Goal: Task Accomplishment & Management: Manage account settings

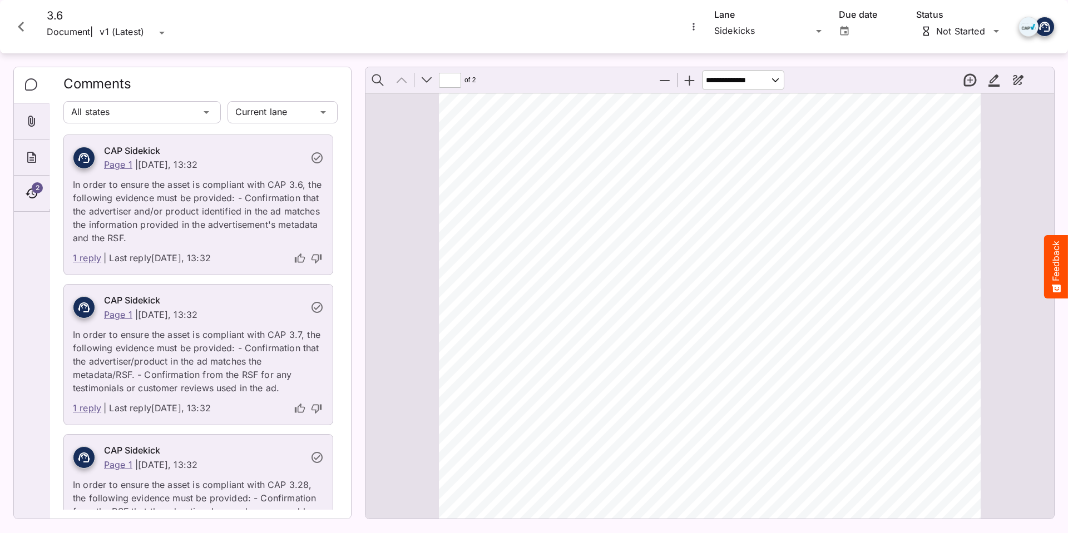
scroll to position [278, 0]
type input "*"
click at [16, 23] on icon "Close card" at bounding box center [21, 27] width 20 height 20
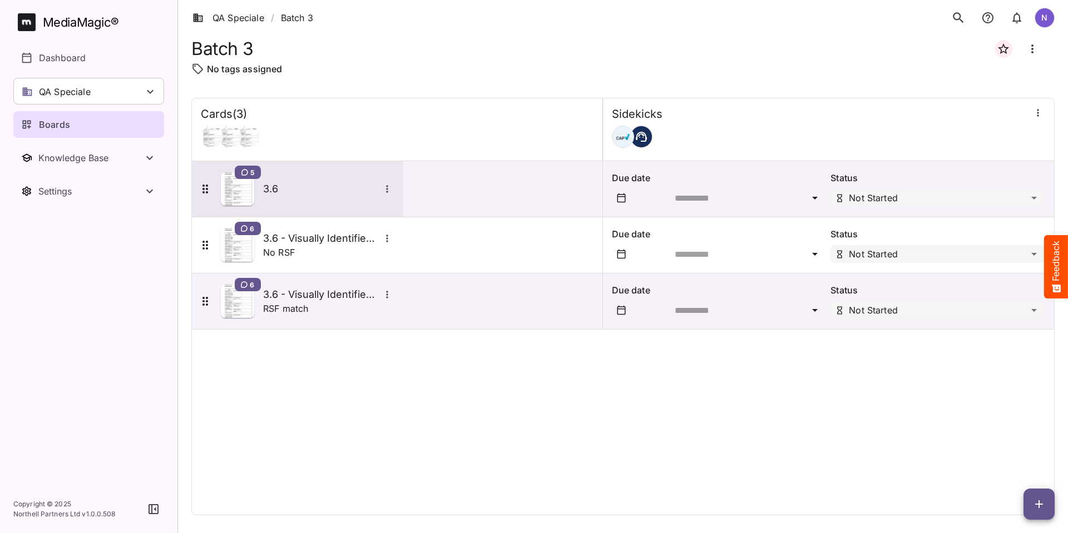
click at [391, 189] on icon "More options for 3.6" at bounding box center [387, 189] width 11 height 11
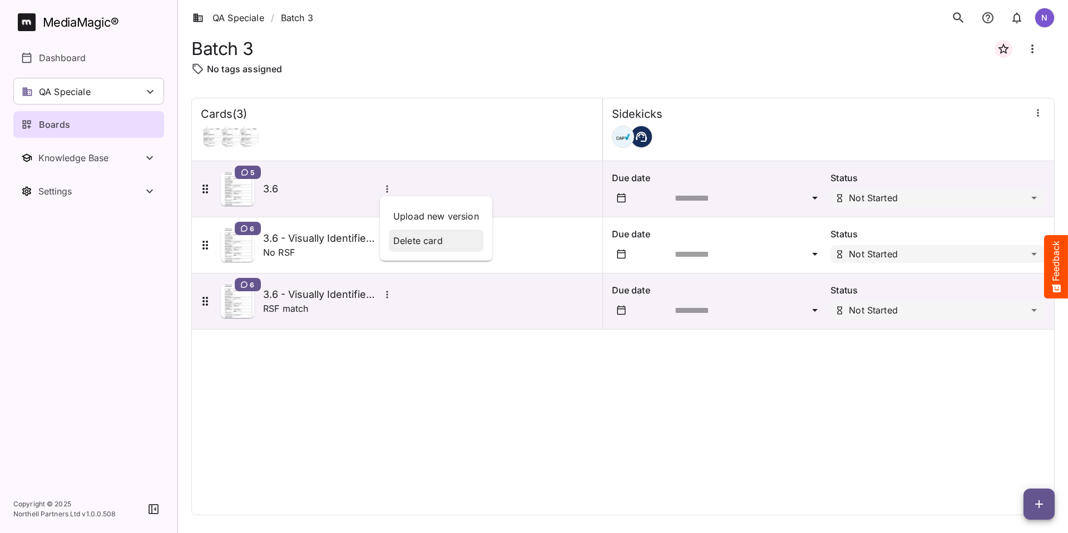
click at [412, 240] on p "Delete card" at bounding box center [436, 240] width 86 height 13
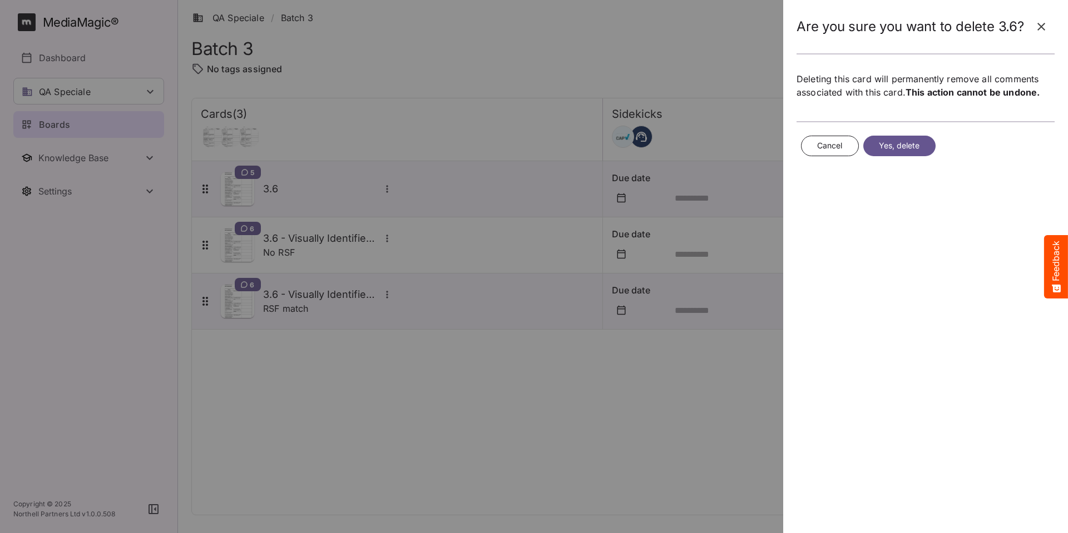
click at [888, 146] on span "Yes, delete" at bounding box center [899, 146] width 41 height 14
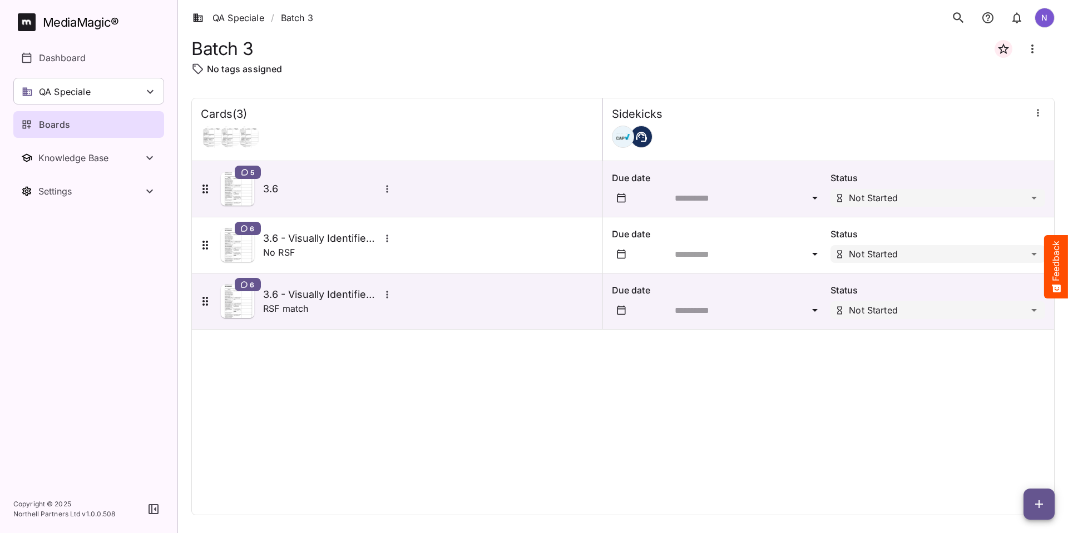
click at [1037, 507] on icon "button" at bounding box center [1038, 504] width 13 height 13
click at [1009, 432] on p "Add new card" at bounding box center [1011, 433] width 60 height 13
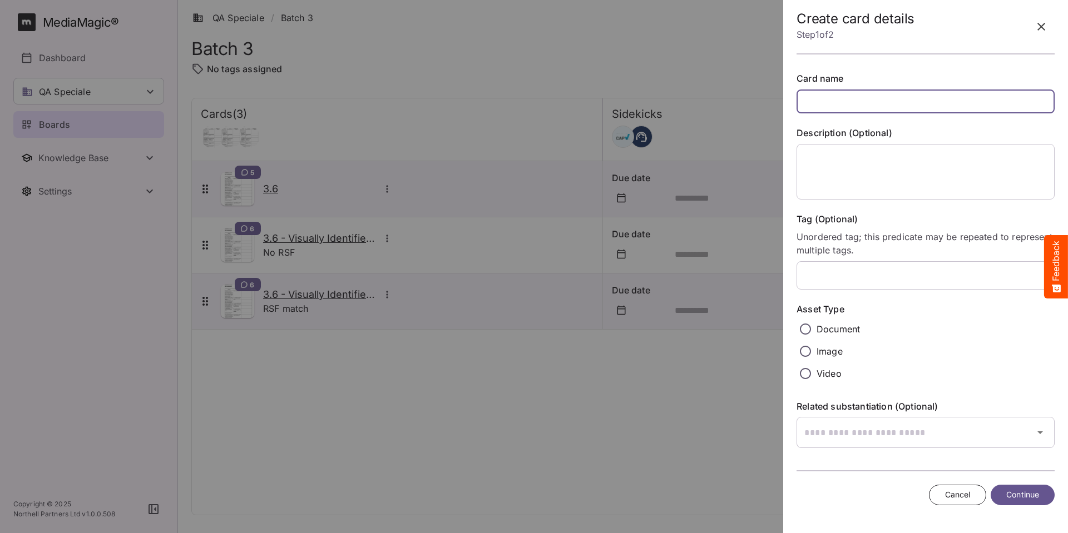
click at [826, 102] on input "text" at bounding box center [925, 102] width 258 height 24
type input "**********"
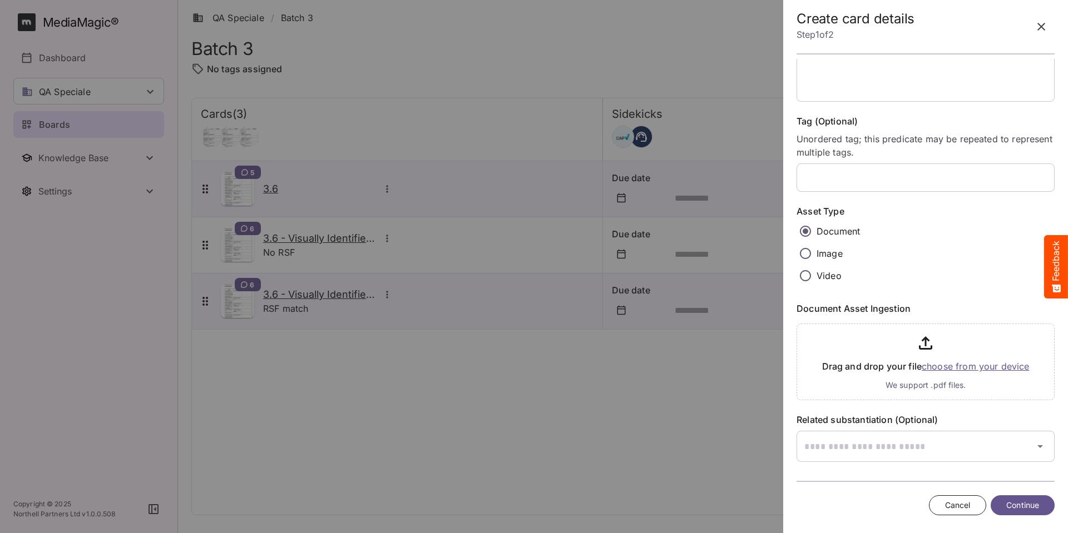
scroll to position [103, 0]
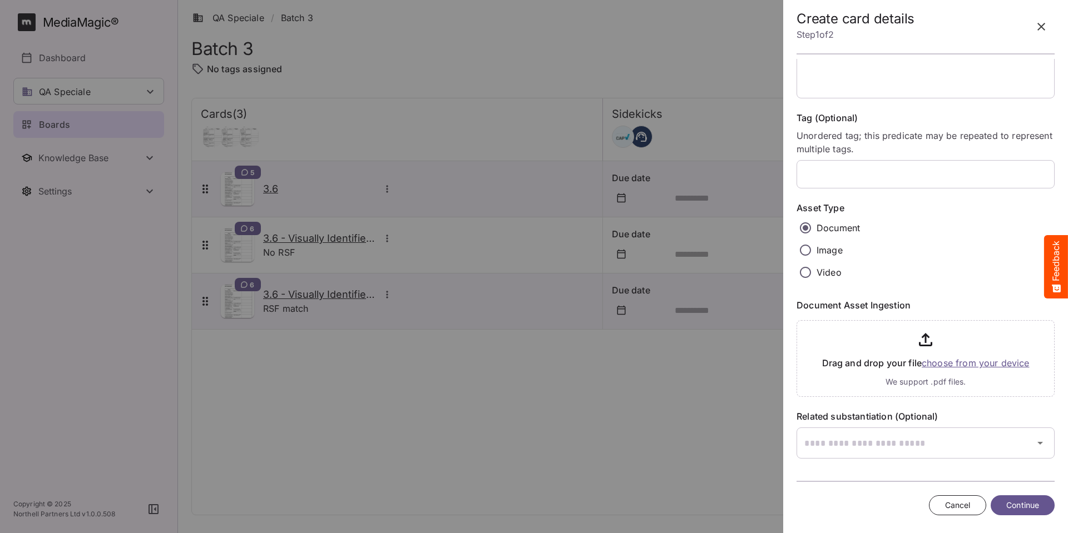
click at [949, 363] on input "file" at bounding box center [925, 356] width 258 height 81
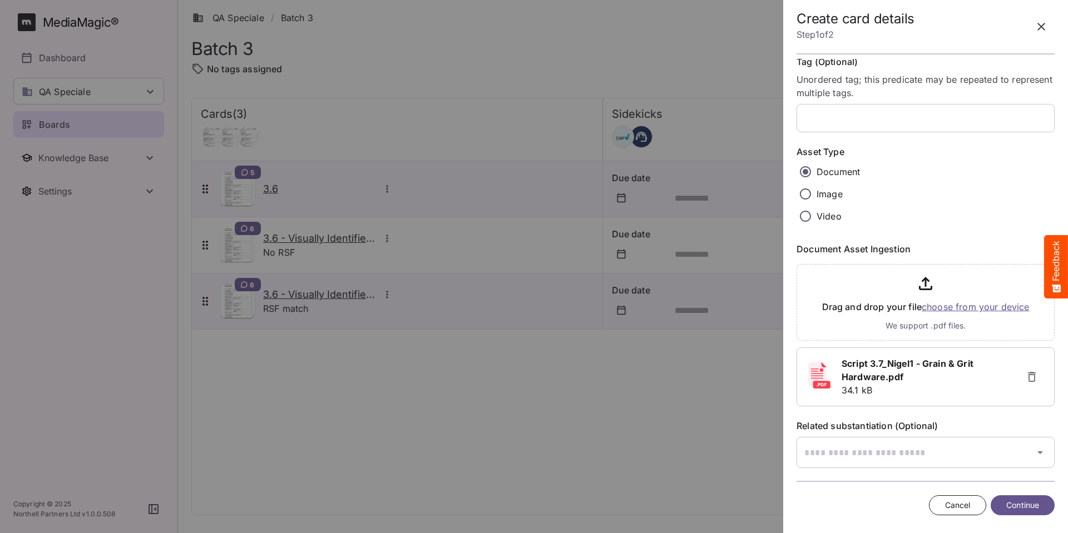
scroll to position [169, 0]
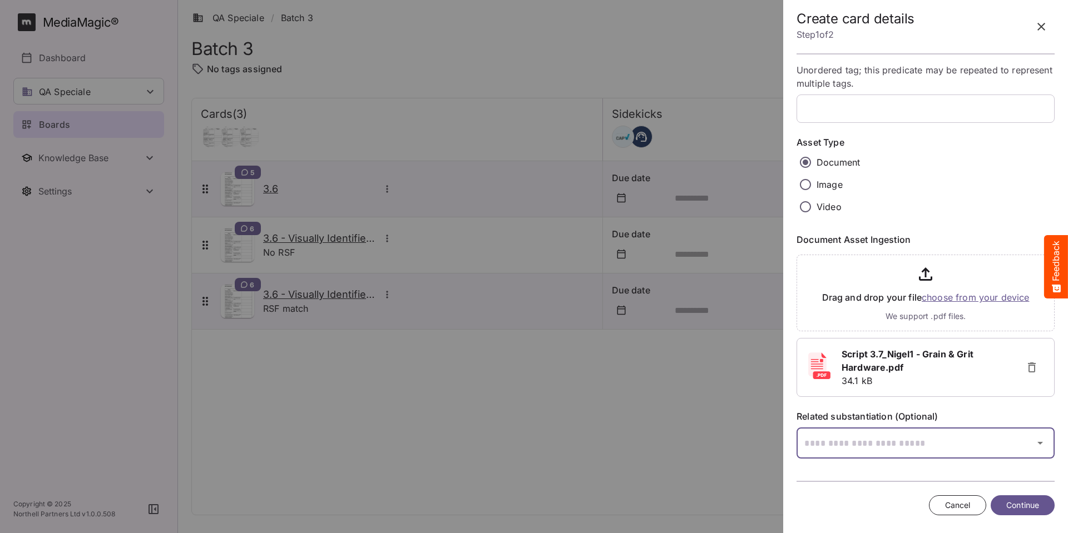
click at [1034, 446] on icon "button" at bounding box center [1039, 443] width 13 height 13
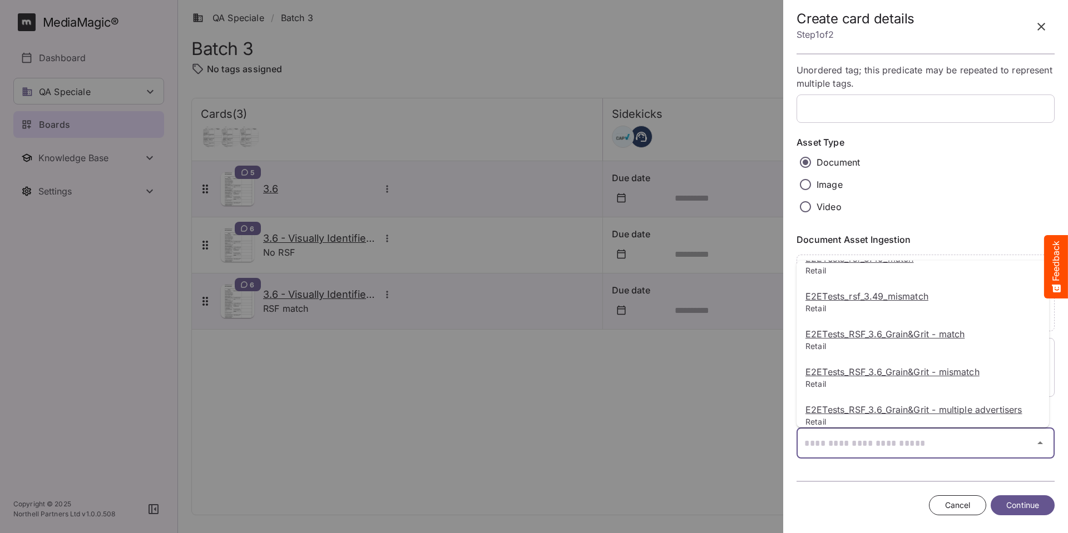
scroll to position [1951, 0]
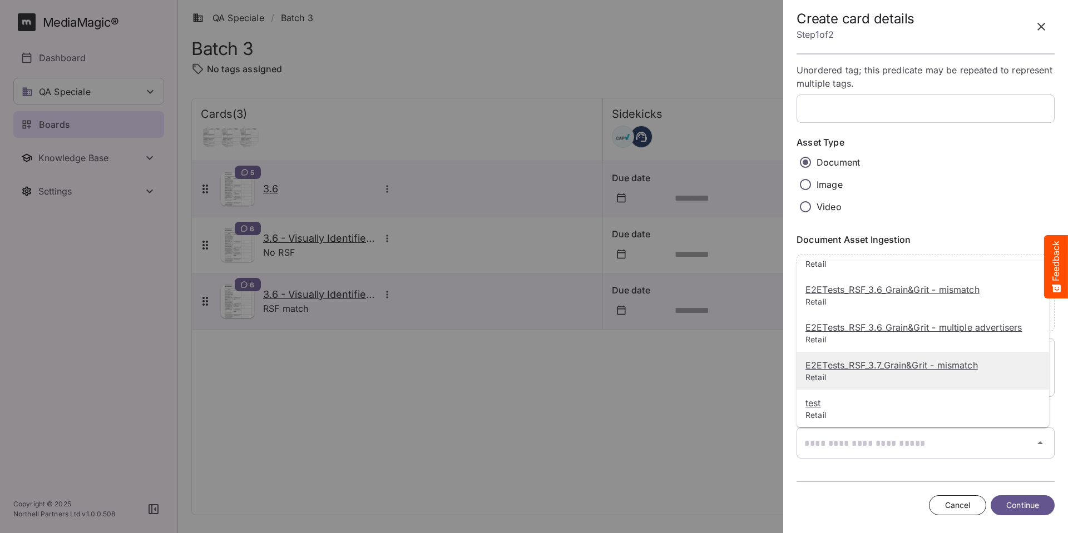
click at [918, 362] on u "E2ETests_RSF_3.7_Grain&Grit - mismatch" at bounding box center [891, 365] width 172 height 11
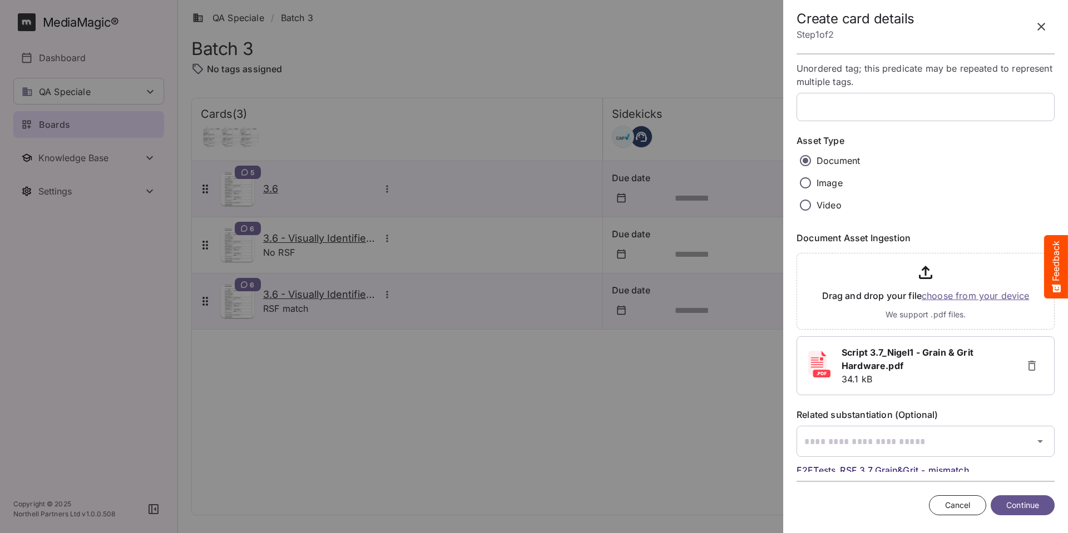
click at [1018, 507] on span "Continue" at bounding box center [1022, 506] width 33 height 14
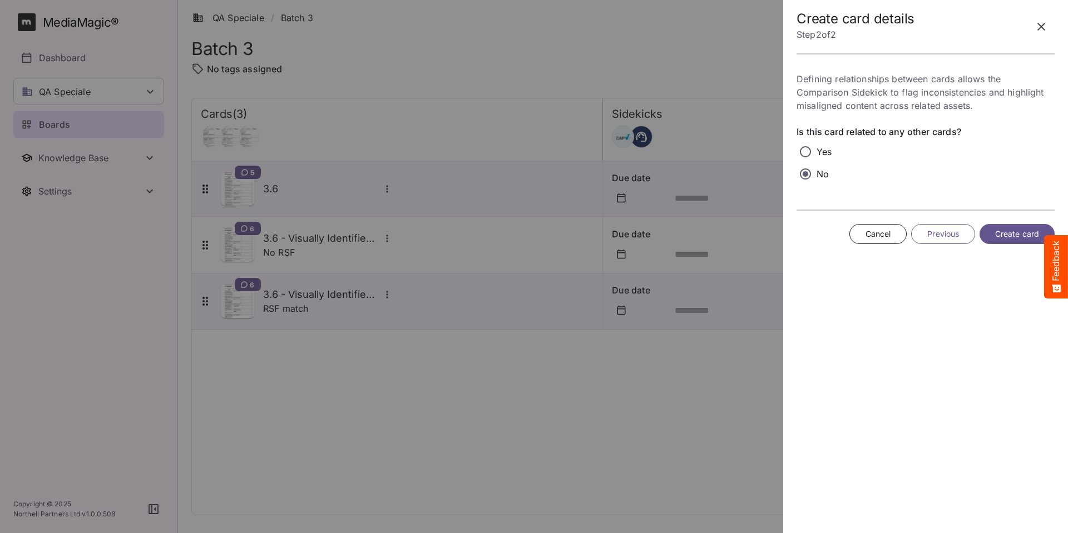
click at [1014, 231] on span "Create card" at bounding box center [1017, 234] width 44 height 14
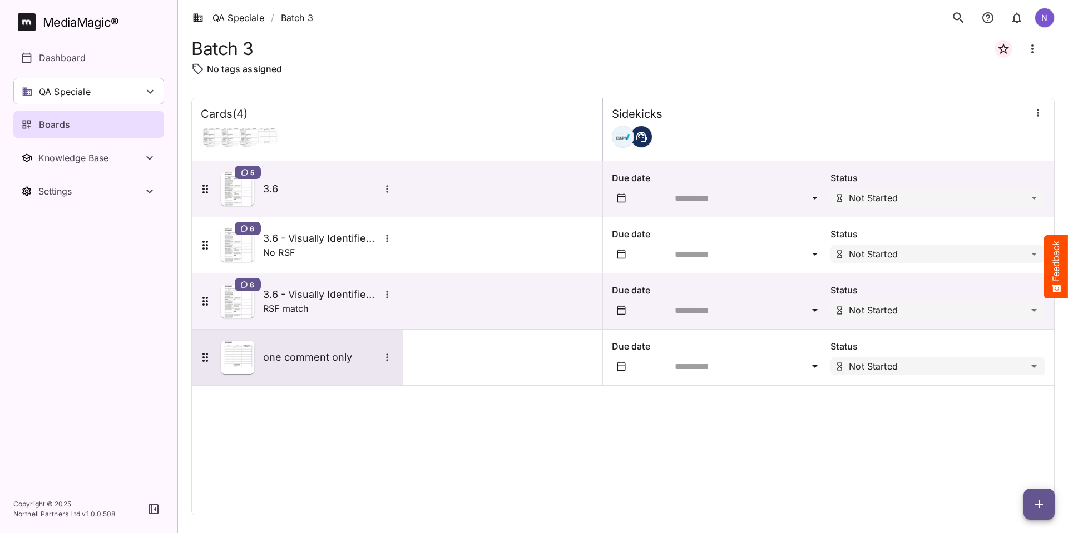
click at [316, 354] on h5 "one comment only" at bounding box center [321, 357] width 117 height 13
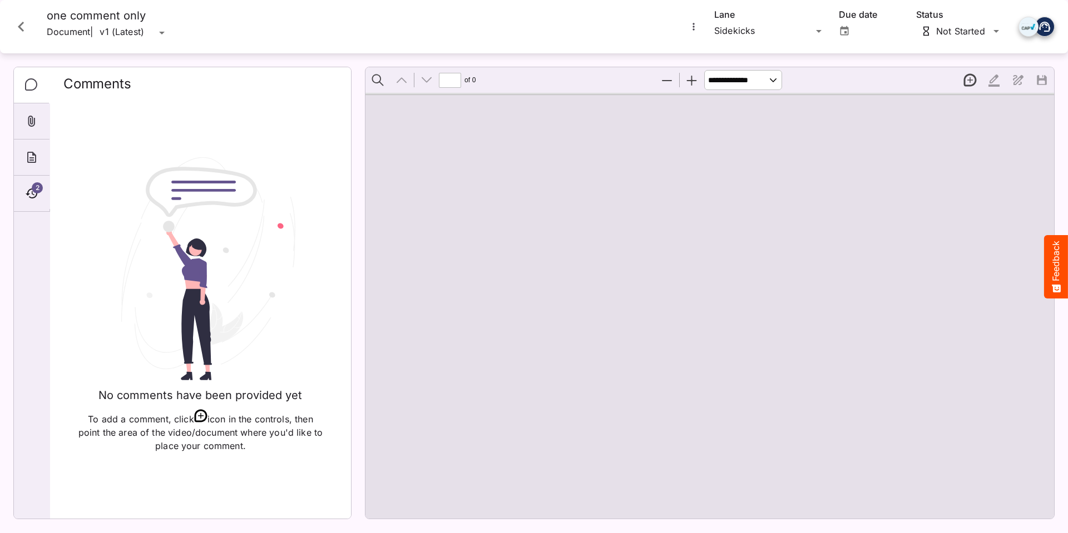
type input "*"
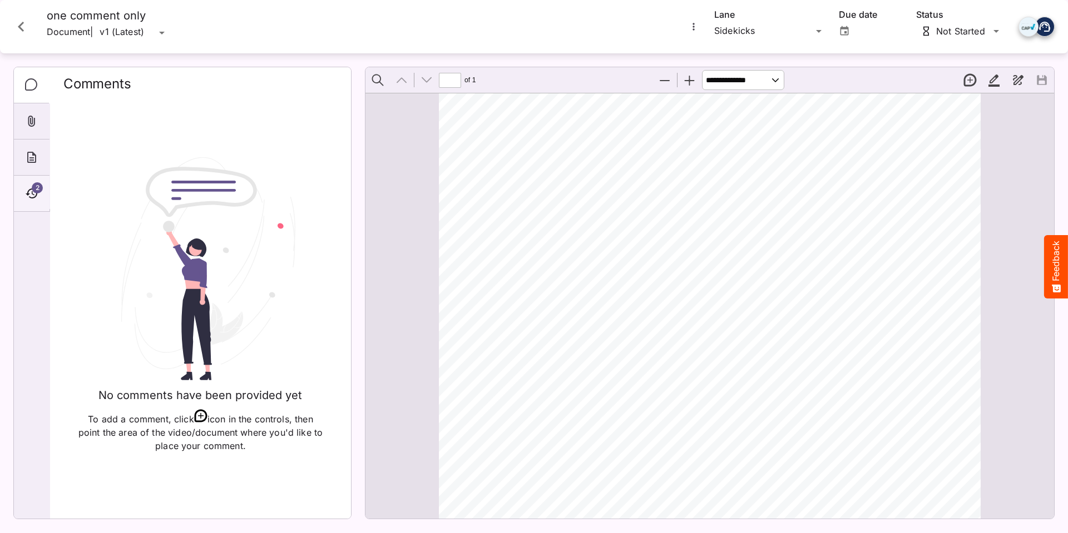
click at [33, 187] on span "2" at bounding box center [37, 187] width 11 height 11
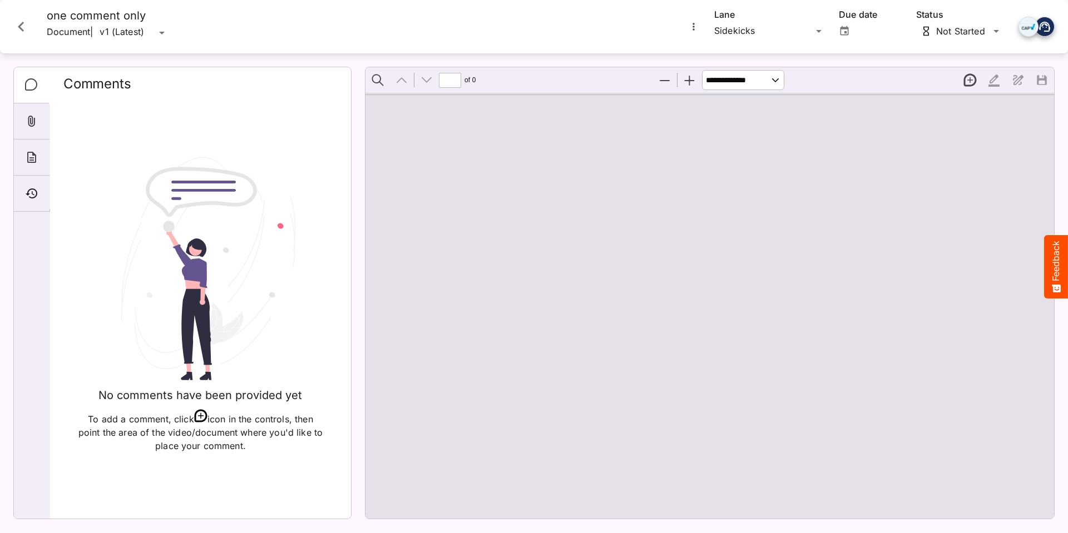
type input "*"
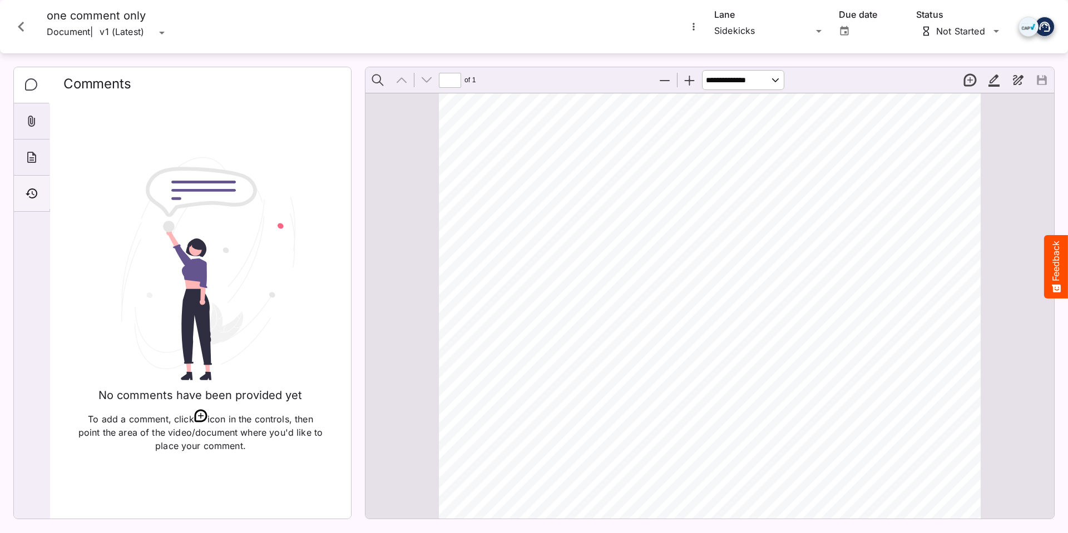
click at [27, 190] on icon "Timeline" at bounding box center [31, 193] width 13 height 13
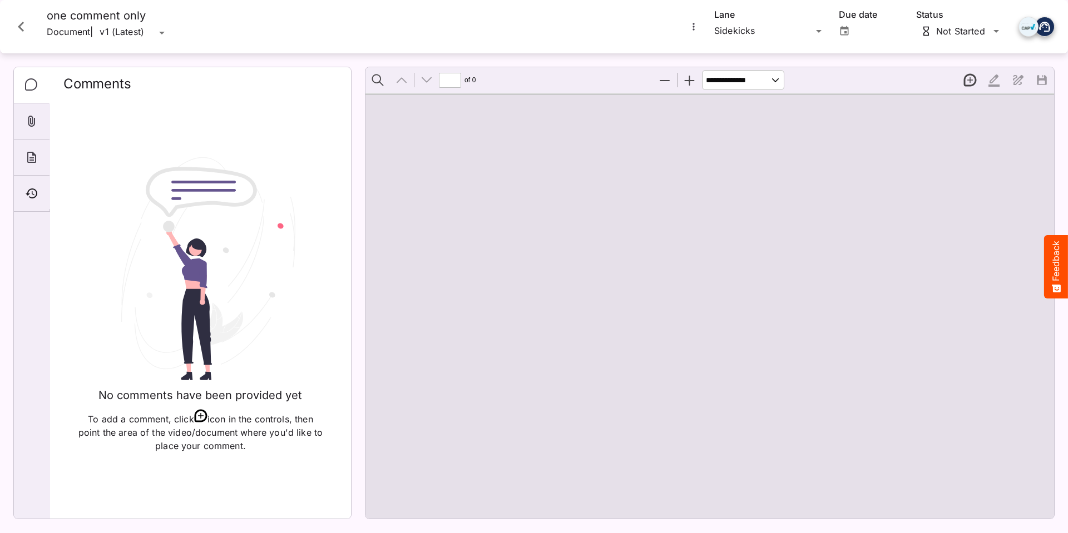
type input "*"
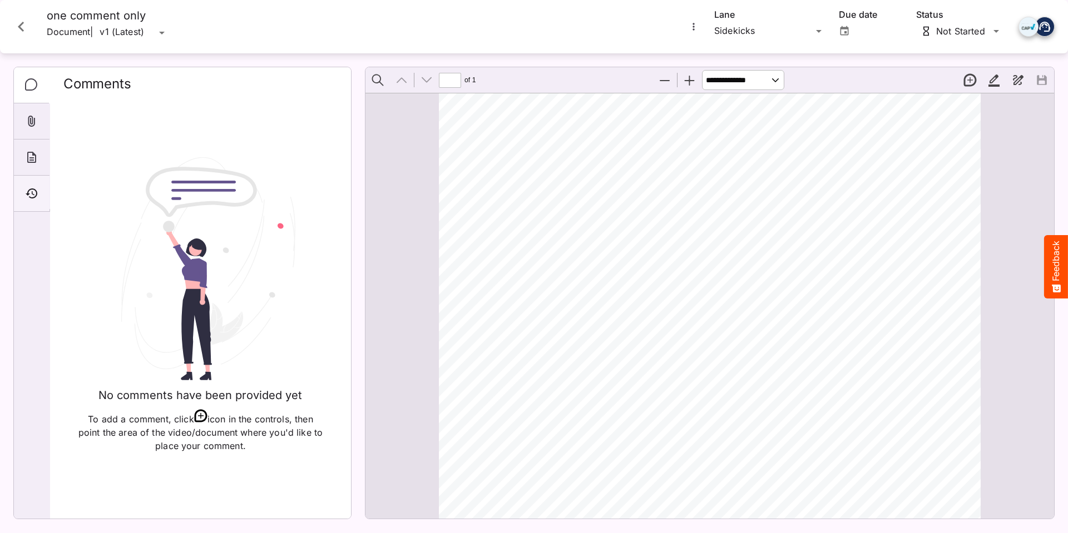
click at [34, 190] on icon "Timeline" at bounding box center [32, 194] width 12 height 10
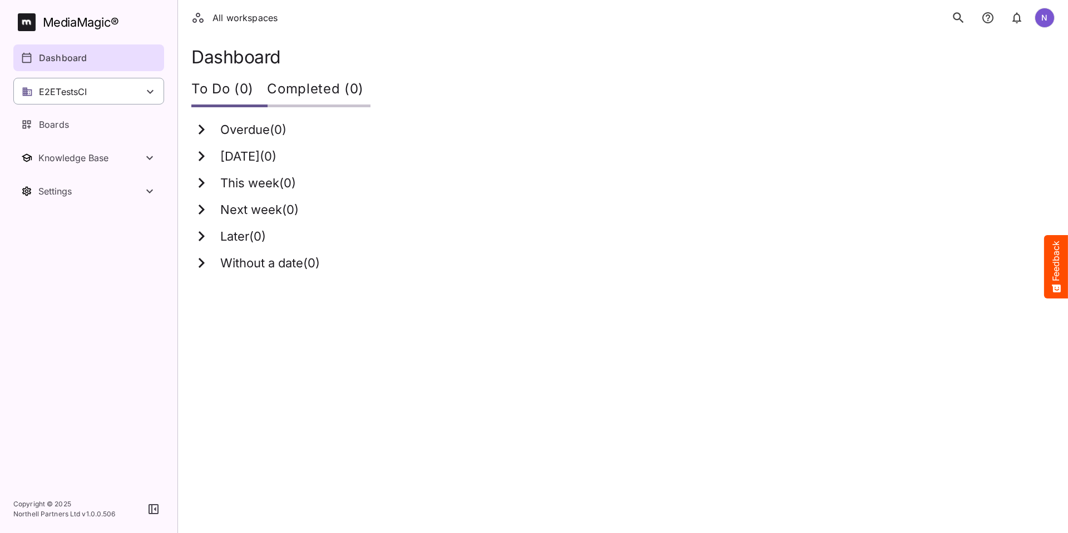
click at [104, 94] on div "E2ETestsCI" at bounding box center [88, 91] width 151 height 27
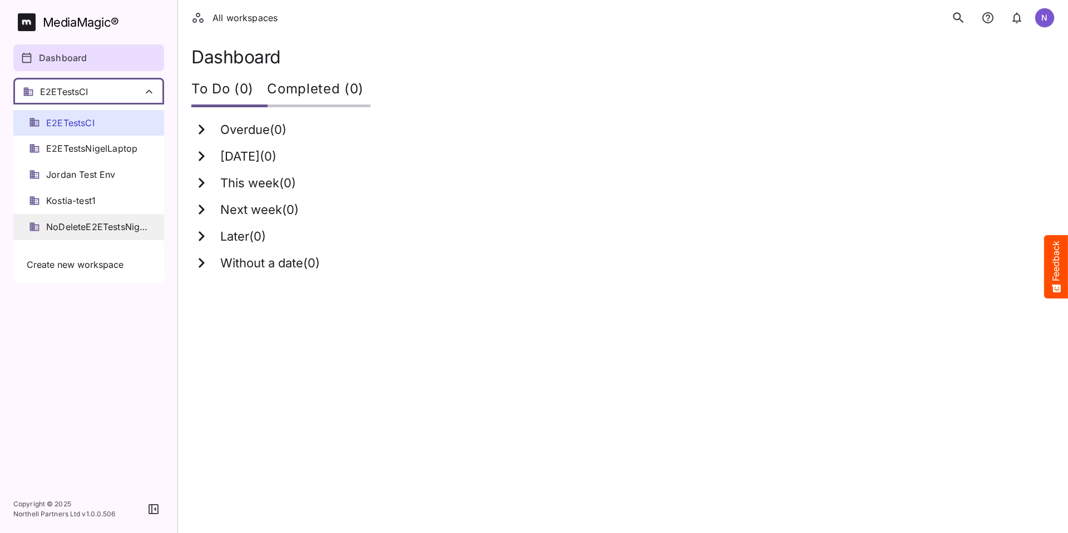
scroll to position [111, 0]
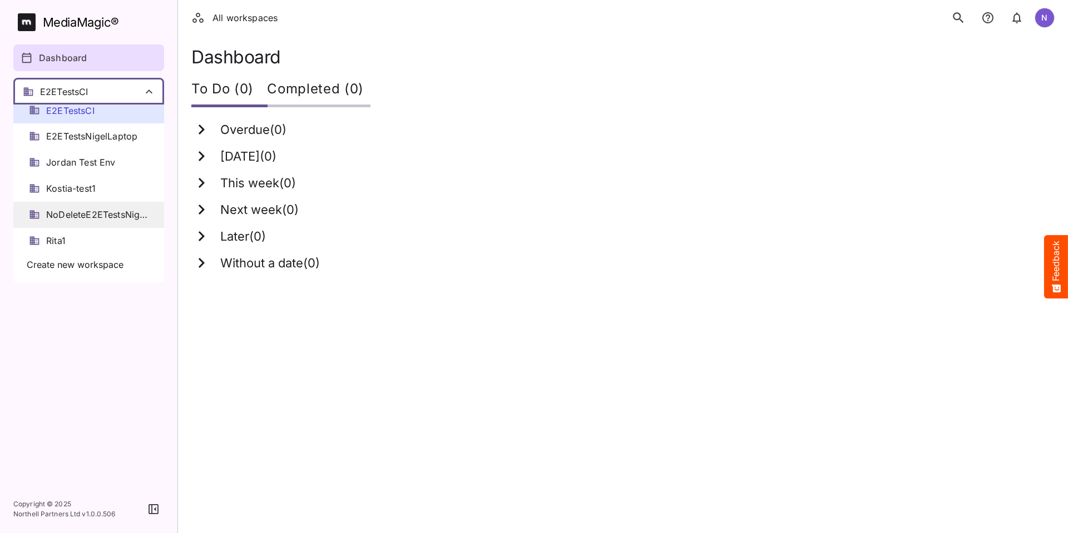
click at [86, 208] on div "NoDeleteE2ETestsNigelLaptop" at bounding box center [88, 215] width 151 height 26
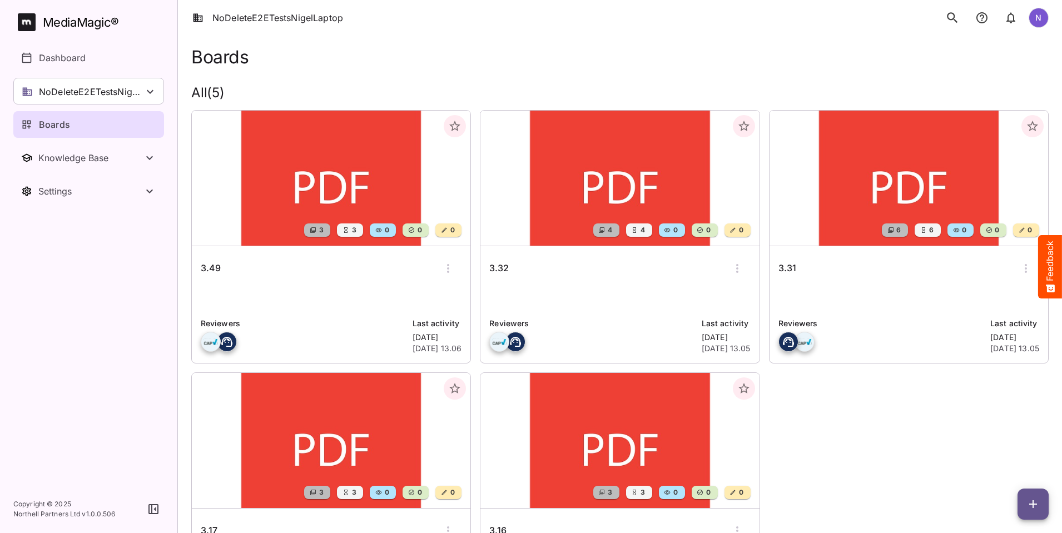
click at [447, 269] on icon "button" at bounding box center [448, 268] width 2 height 9
click at [403, 361] on p "Delete board" at bounding box center [414, 362] width 75 height 13
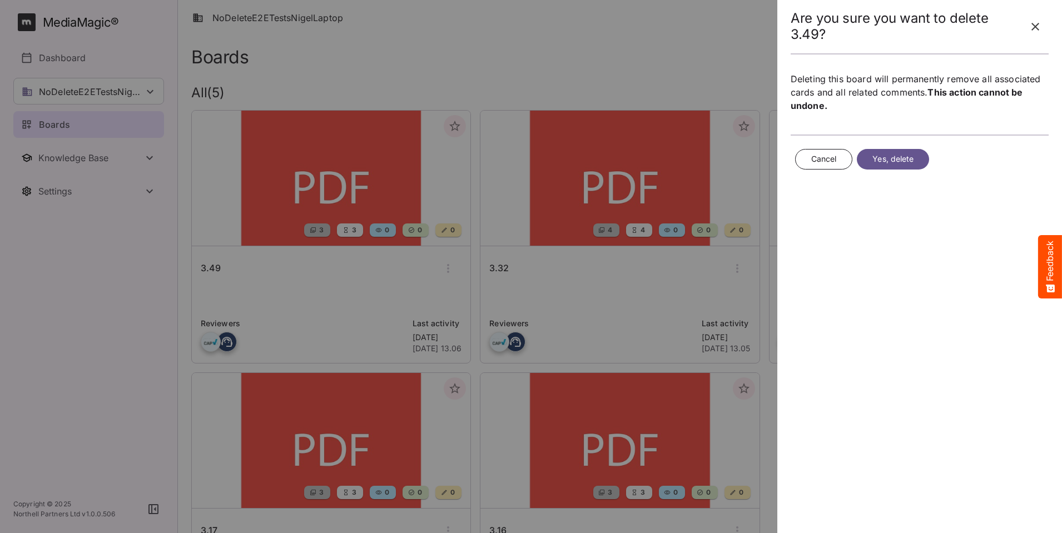
click at [900, 162] on span "Yes, delete" at bounding box center [893, 159] width 41 height 14
click at [897, 157] on span "Yes, delete" at bounding box center [893, 159] width 41 height 14
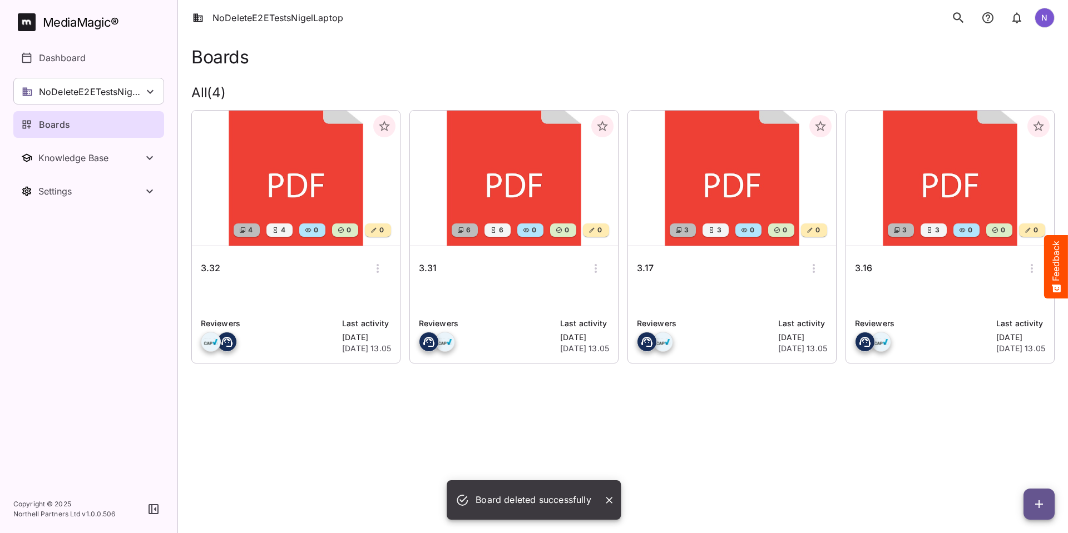
click at [888, 152] on div "NoDeleteE2ETestsNigelLaptop N MediaMagic ® Dashboard NoDeleteE2ETestsNigelLapto…" at bounding box center [534, 197] width 1068 height 394
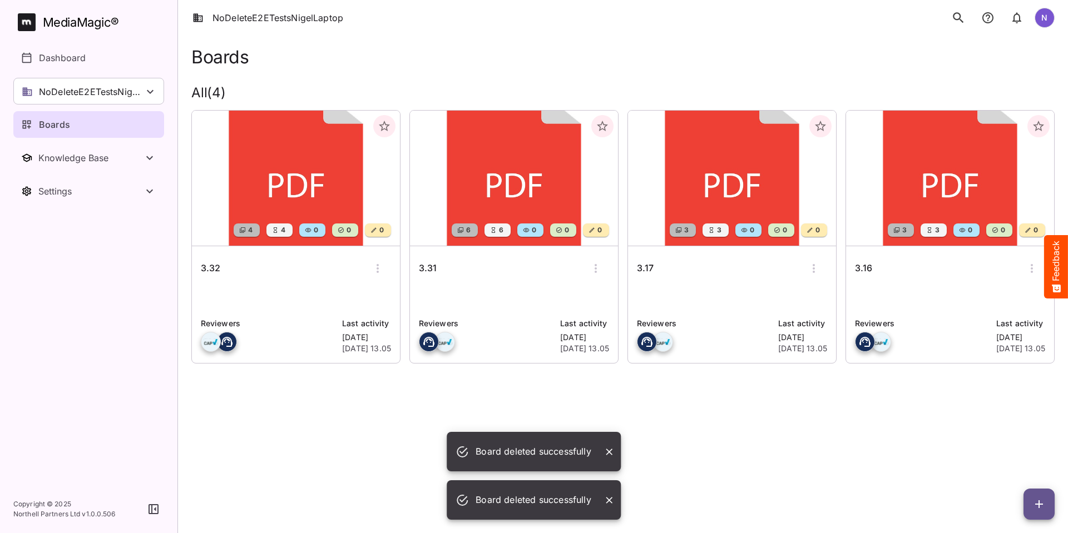
click at [373, 266] on icon "button" at bounding box center [377, 268] width 13 height 13
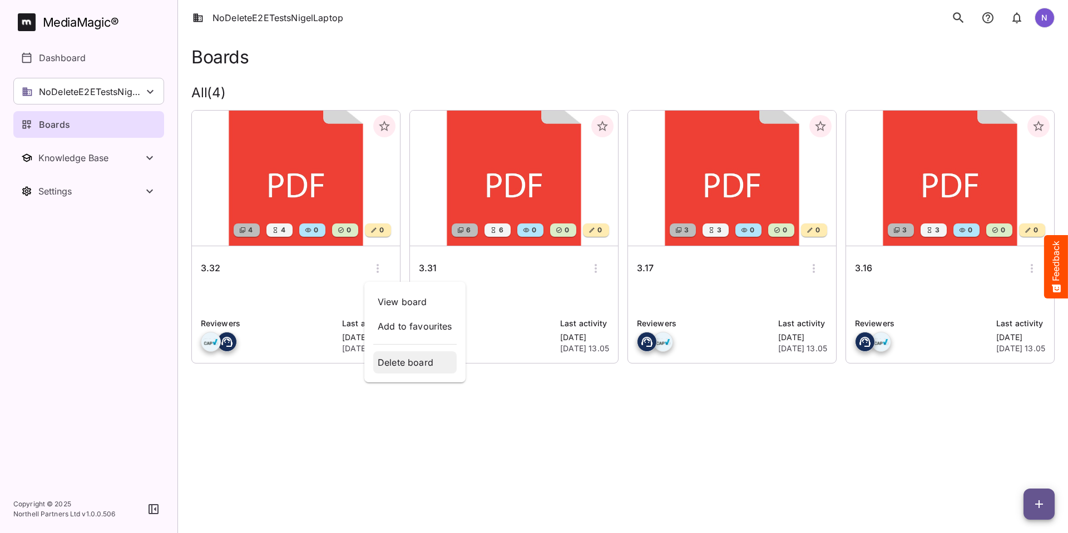
click at [401, 367] on p "Delete board" at bounding box center [415, 362] width 75 height 13
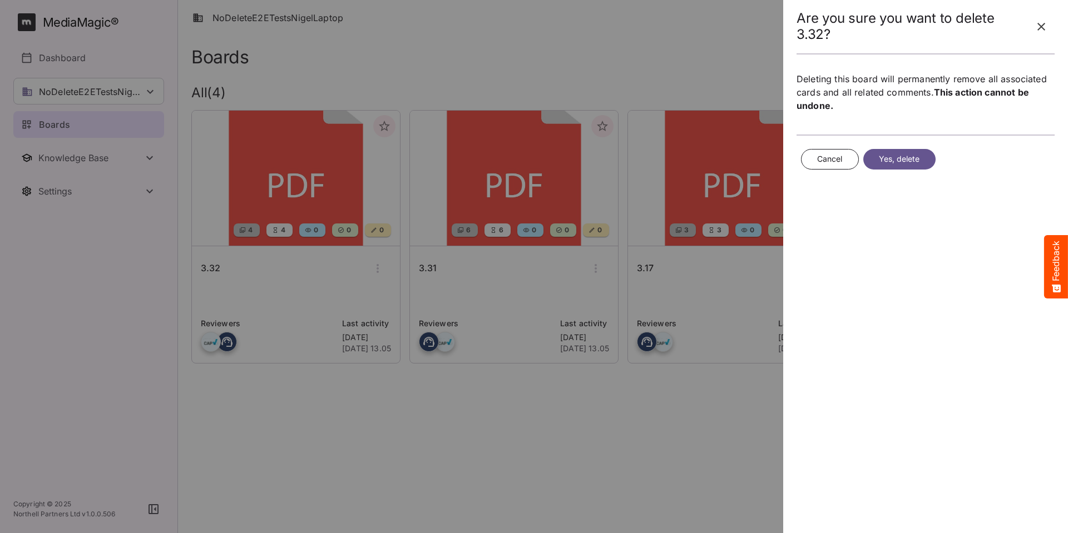
click at [899, 157] on span "Yes, delete" at bounding box center [899, 159] width 41 height 14
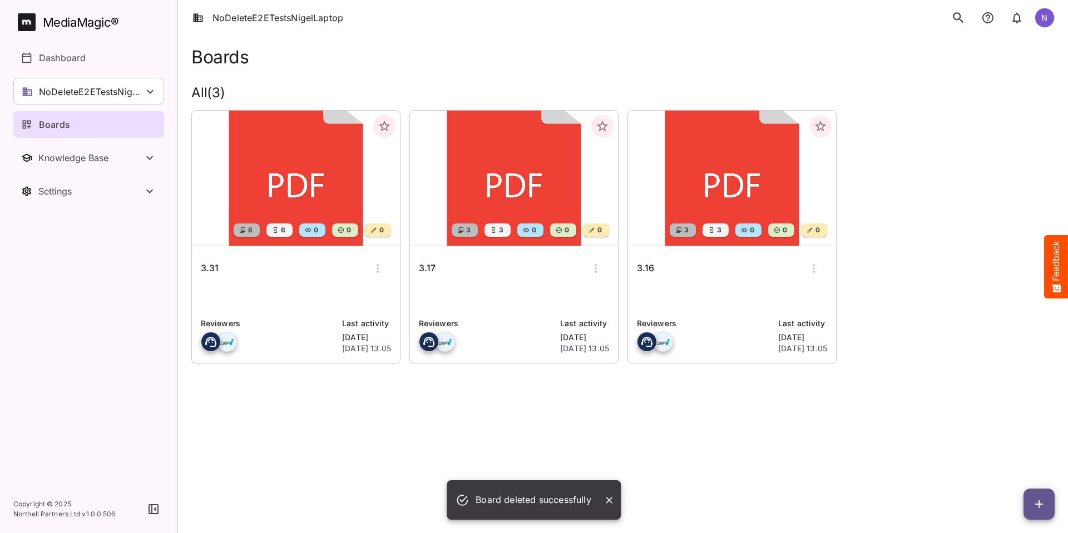
click at [377, 268] on icon "button" at bounding box center [378, 268] width 2 height 9
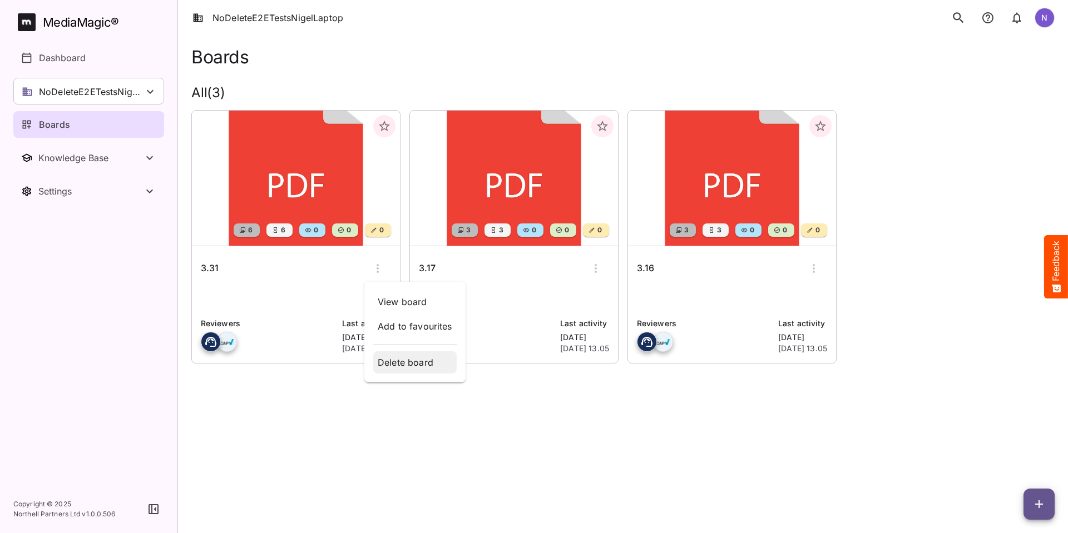
click at [417, 361] on p "Delete board" at bounding box center [415, 362] width 75 height 13
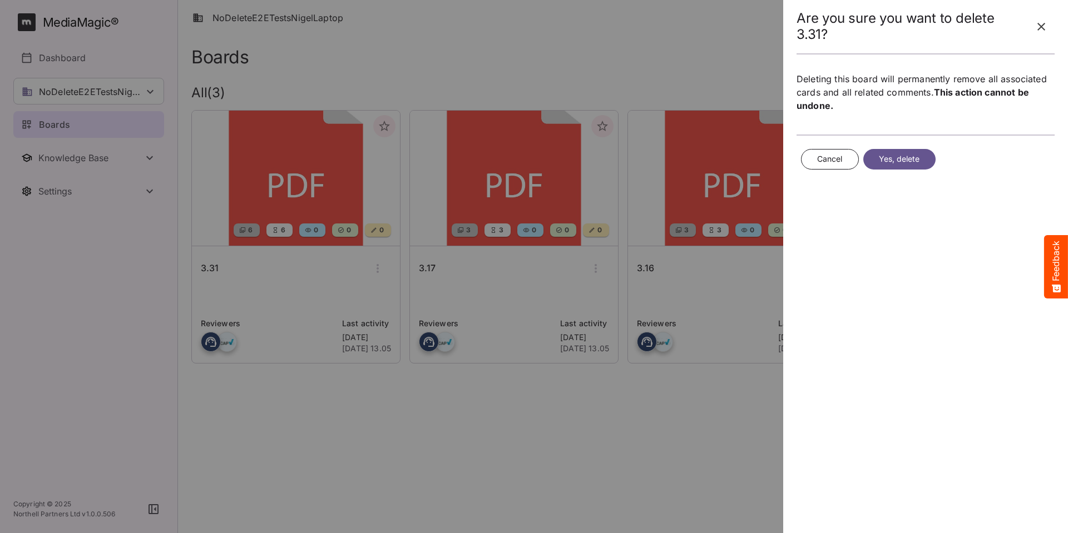
click at [909, 157] on span "Yes, delete" at bounding box center [899, 159] width 41 height 14
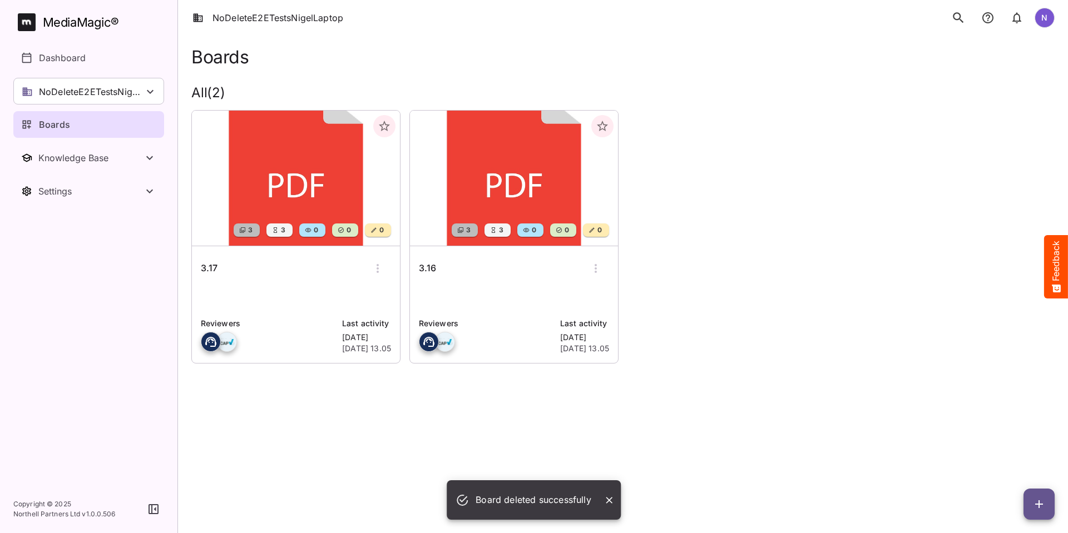
click at [377, 264] on icon "button" at bounding box center [377, 268] width 13 height 13
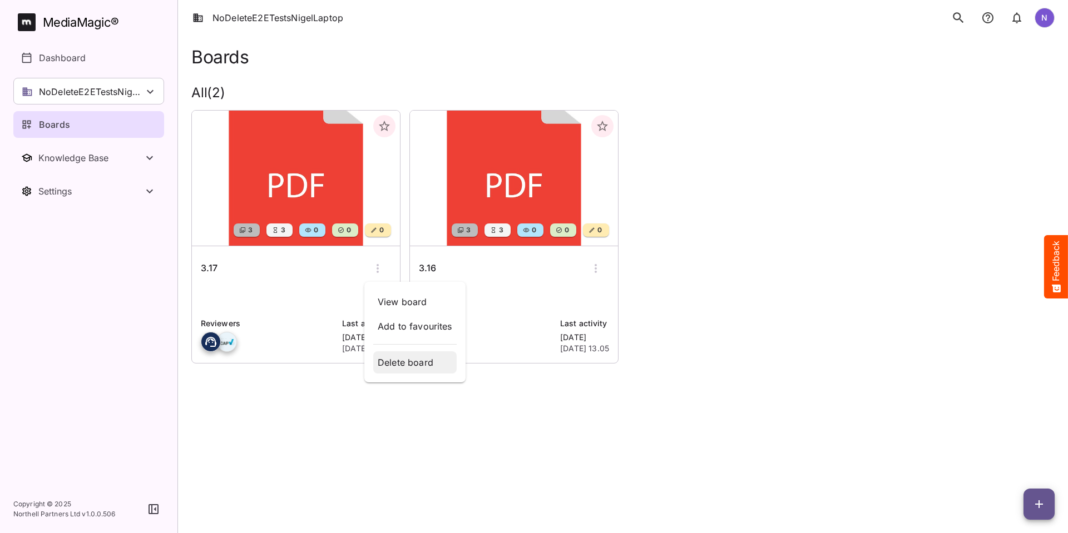
click at [405, 363] on p "Delete board" at bounding box center [415, 362] width 75 height 13
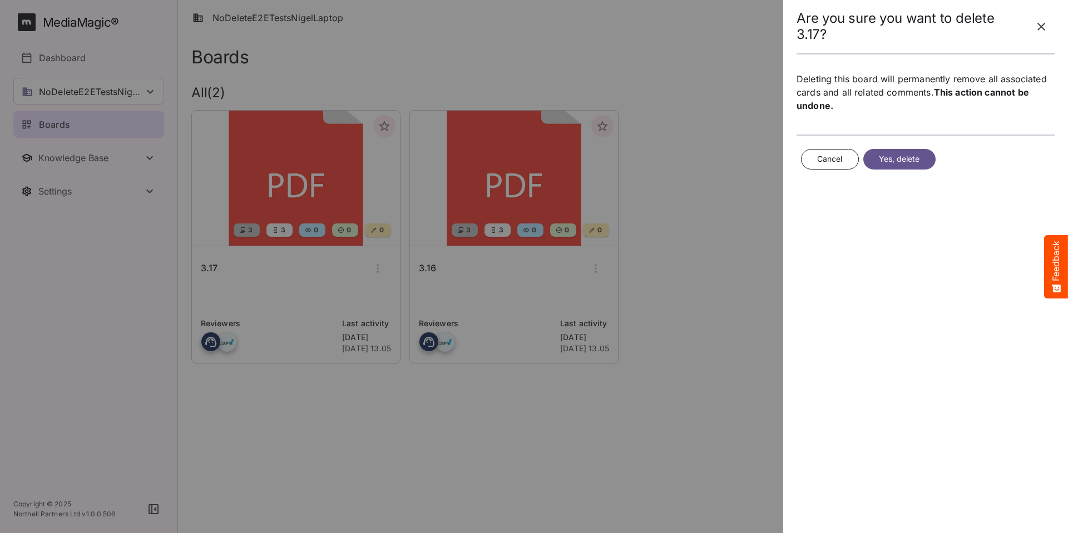
click at [904, 157] on span "Yes, delete" at bounding box center [899, 159] width 41 height 14
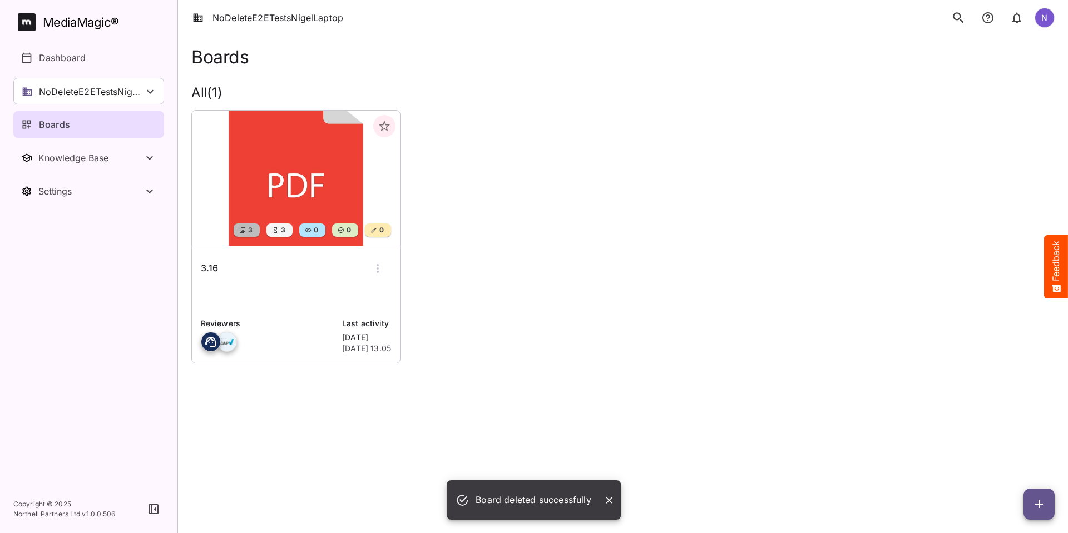
click at [375, 268] on icon "button" at bounding box center [377, 268] width 13 height 13
click at [401, 364] on p "Delete board" at bounding box center [415, 362] width 75 height 13
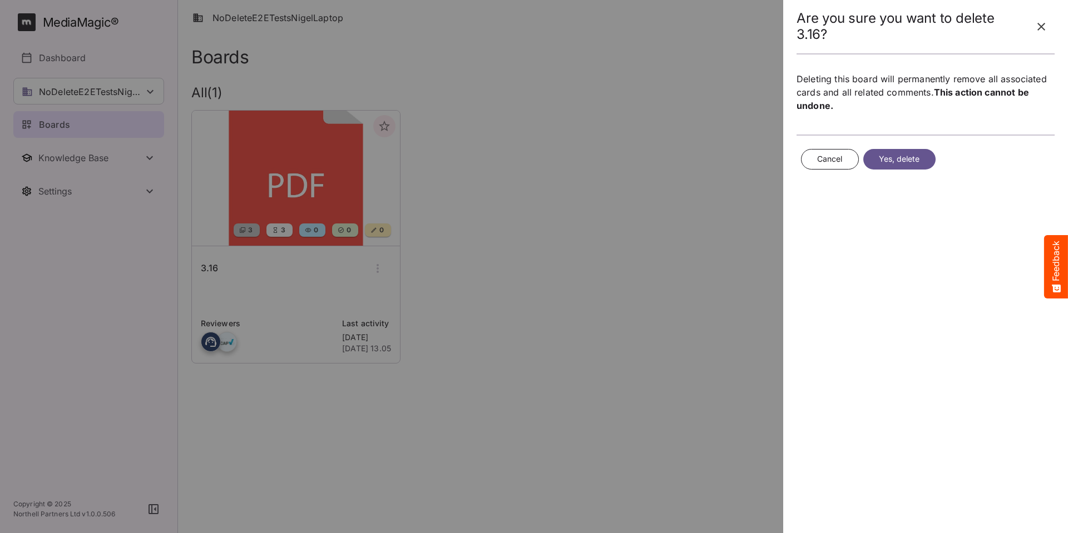
click at [885, 163] on span "Yes, delete" at bounding box center [899, 159] width 41 height 14
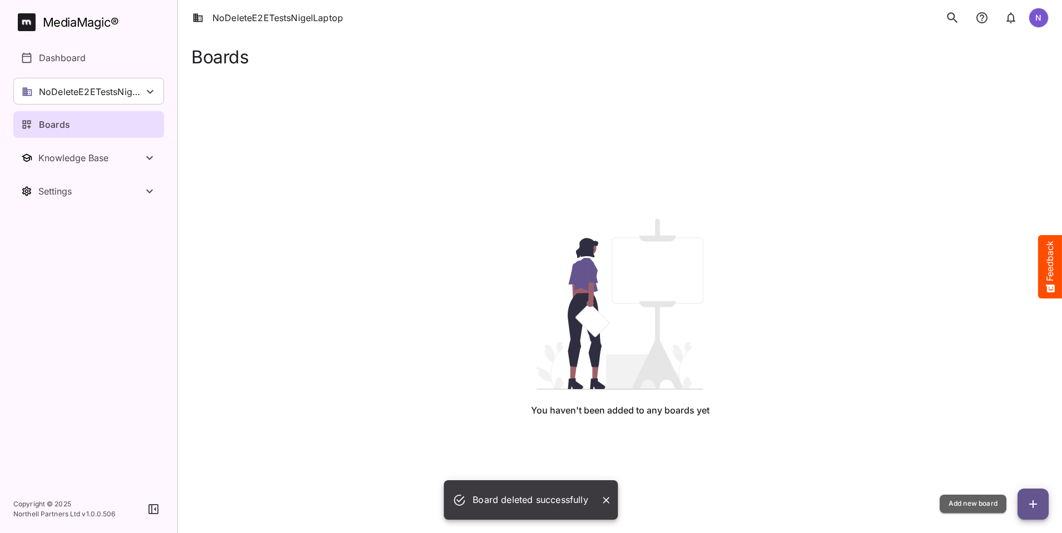
click at [1038, 502] on icon "button" at bounding box center [1033, 504] width 13 height 13
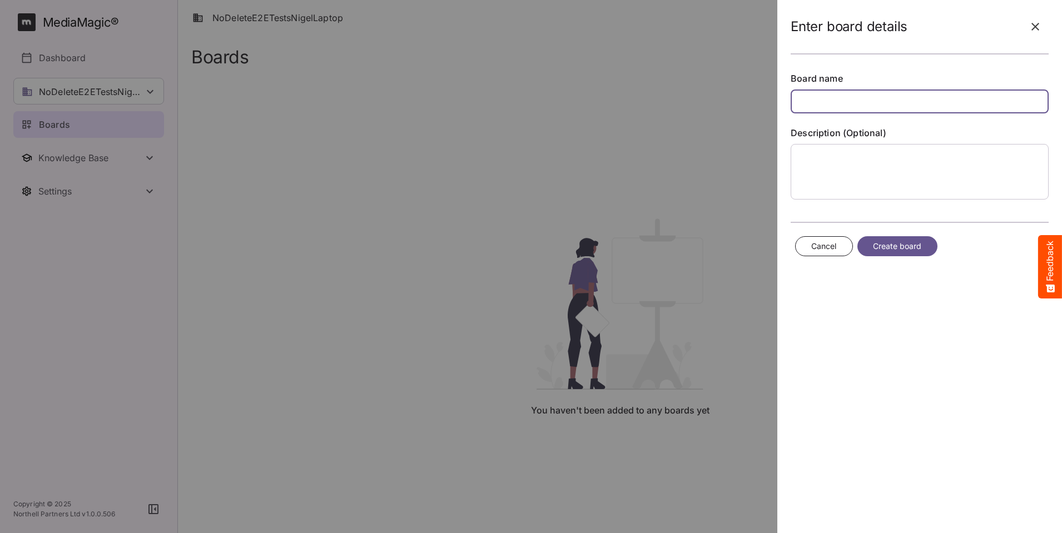
click at [820, 99] on input "text" at bounding box center [920, 102] width 258 height 24
type input "*"
type input "**"
click at [893, 245] on span "Create board" at bounding box center [897, 247] width 49 height 14
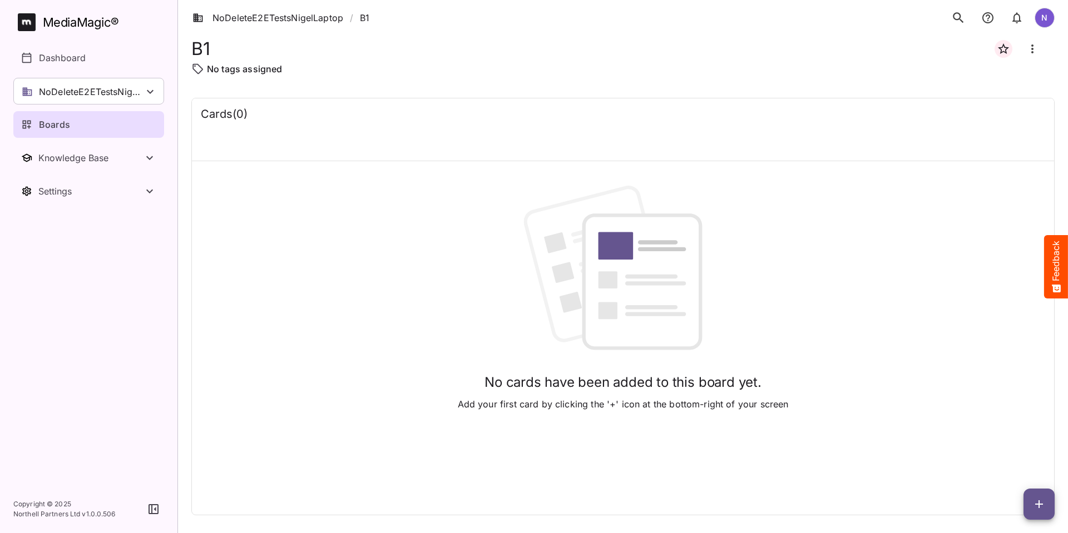
click at [1041, 507] on icon "button" at bounding box center [1038, 504] width 13 height 13
click at [1021, 457] on p "Add new lane" at bounding box center [1011, 457] width 60 height 13
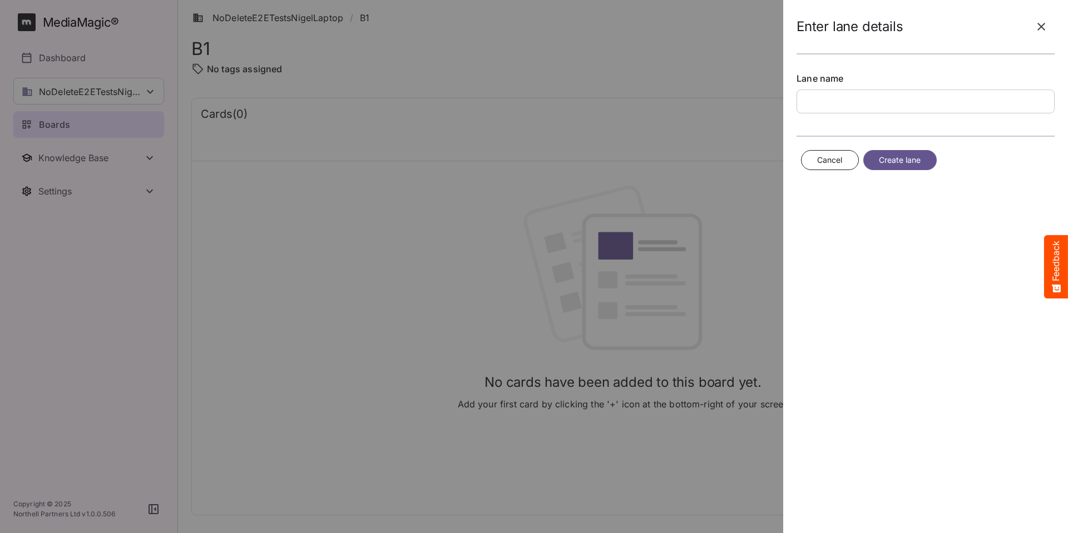
click at [836, 101] on input "text" at bounding box center [925, 102] width 258 height 24
type input "**"
click at [904, 157] on span "Create lane" at bounding box center [900, 160] width 42 height 14
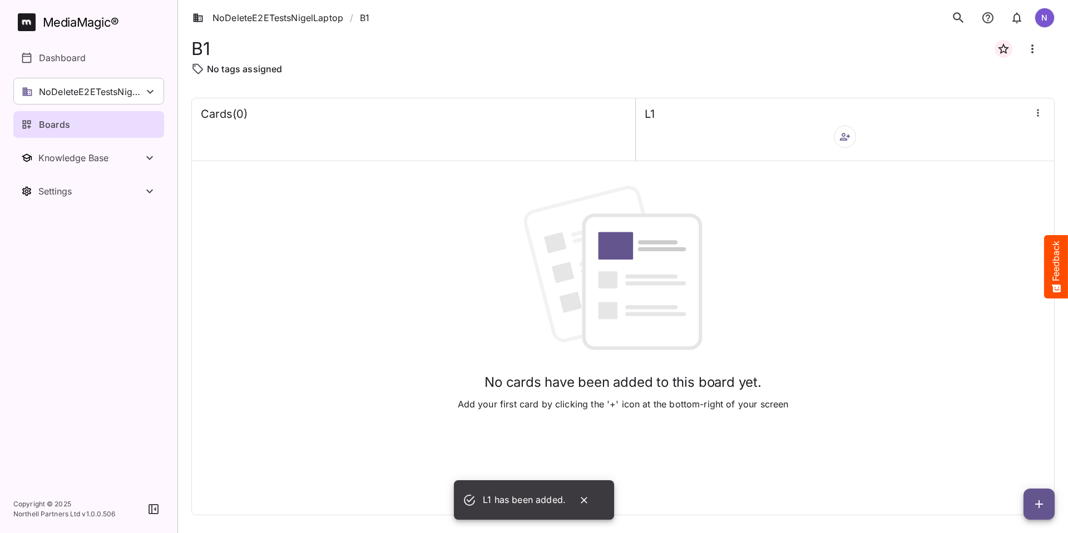
click at [1038, 118] on icon "button" at bounding box center [1037, 112] width 11 height 11
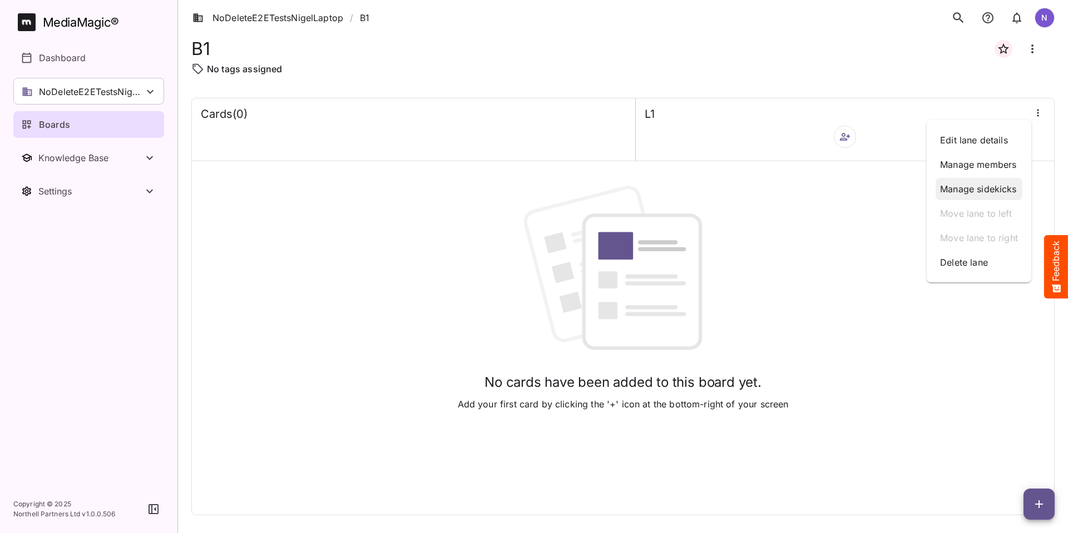
click at [1002, 184] on p "Manage sidekicks" at bounding box center [979, 188] width 78 height 13
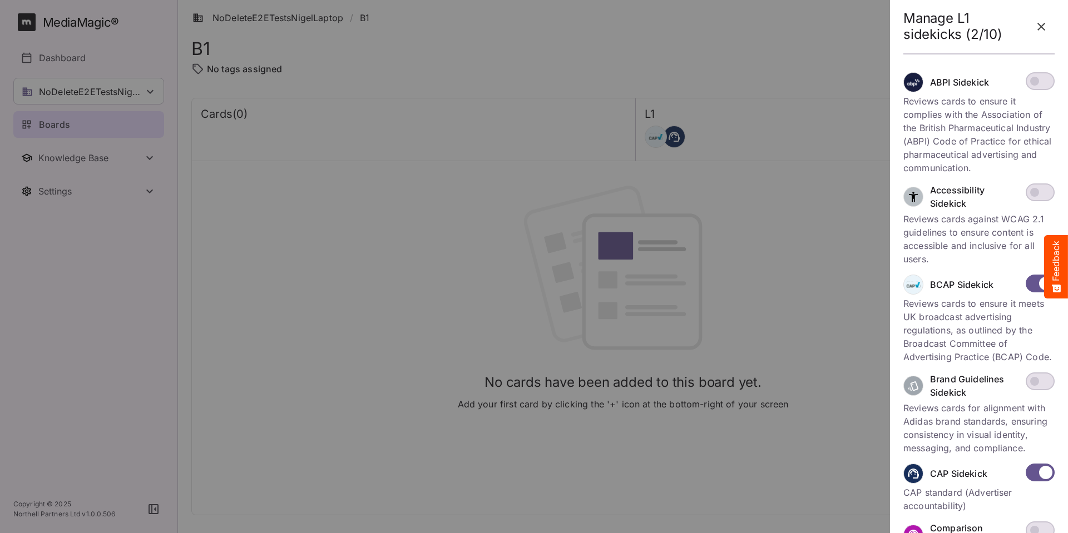
click at [1045, 23] on icon "button" at bounding box center [1040, 26] width 13 height 13
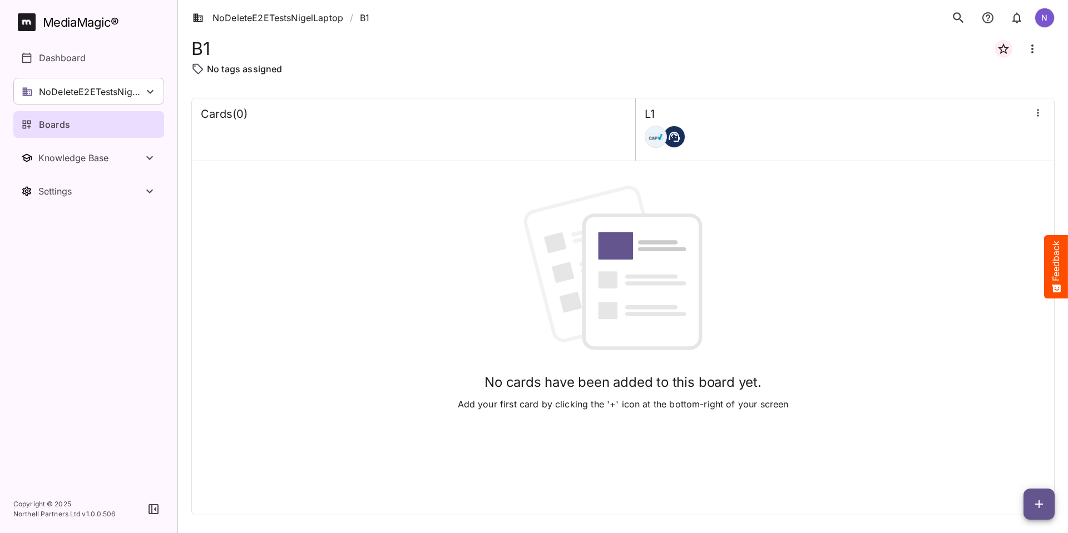
click at [1034, 501] on icon "button" at bounding box center [1038, 504] width 13 height 13
click at [1017, 434] on p "Add new card" at bounding box center [1011, 433] width 60 height 13
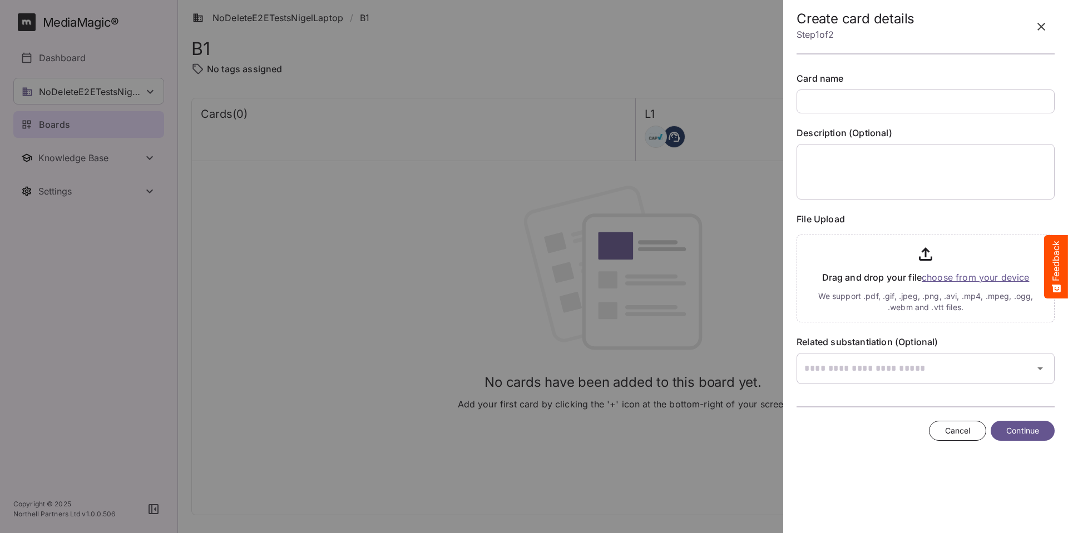
click at [811, 101] on input "text" at bounding box center [925, 102] width 258 height 24
type input "**"
click at [1041, 369] on icon "button" at bounding box center [1040, 369] width 6 height 3
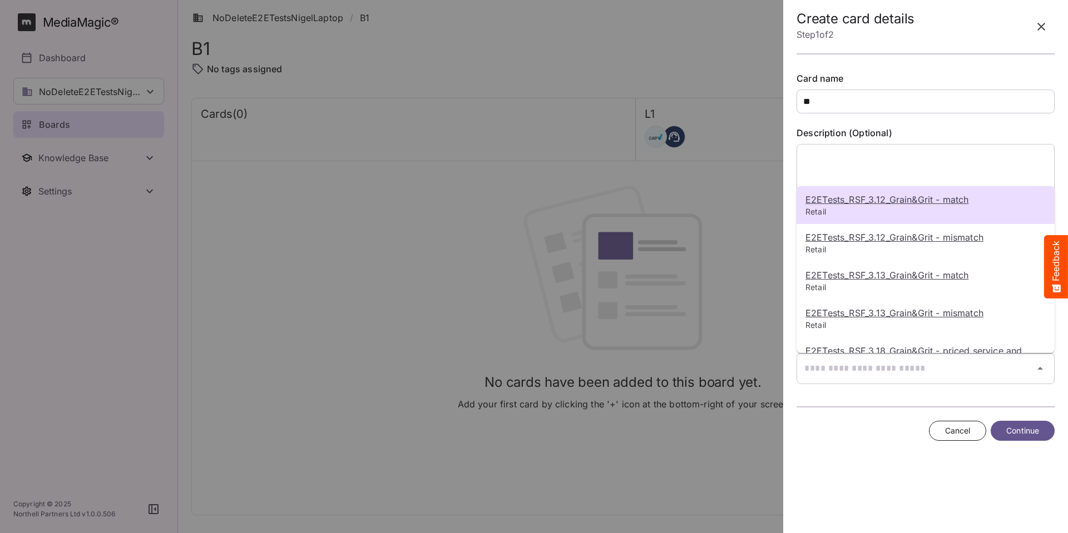
click at [1041, 369] on div at bounding box center [534, 266] width 1068 height 533
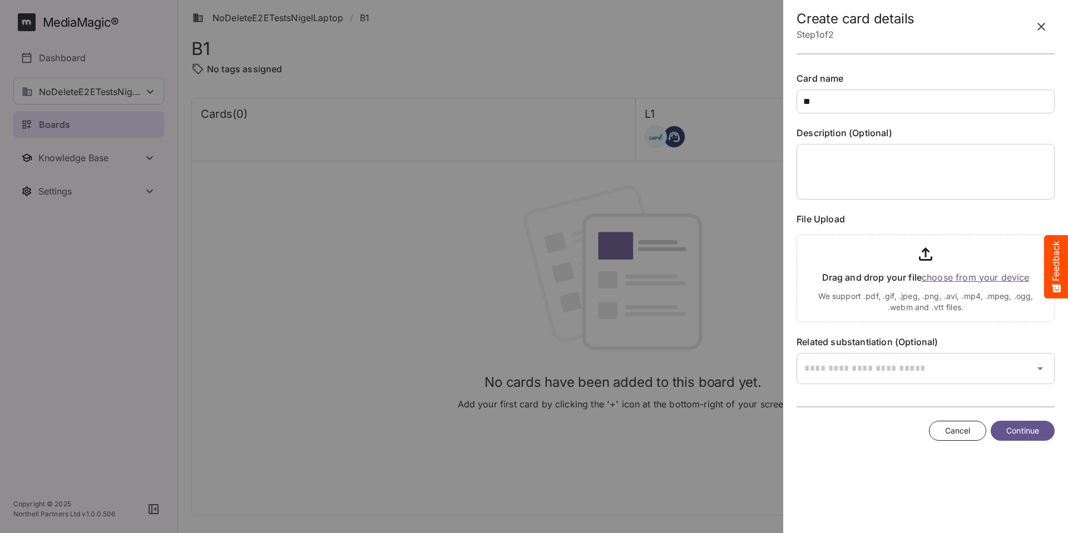
click at [994, 278] on input "file" at bounding box center [925, 276] width 258 height 92
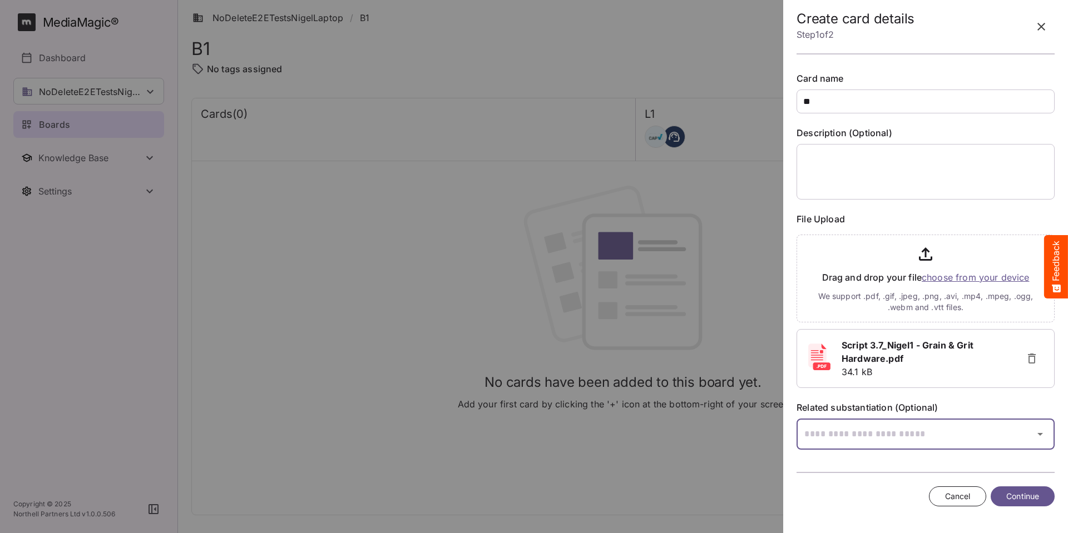
click at [1040, 437] on icon "button" at bounding box center [1039, 434] width 13 height 13
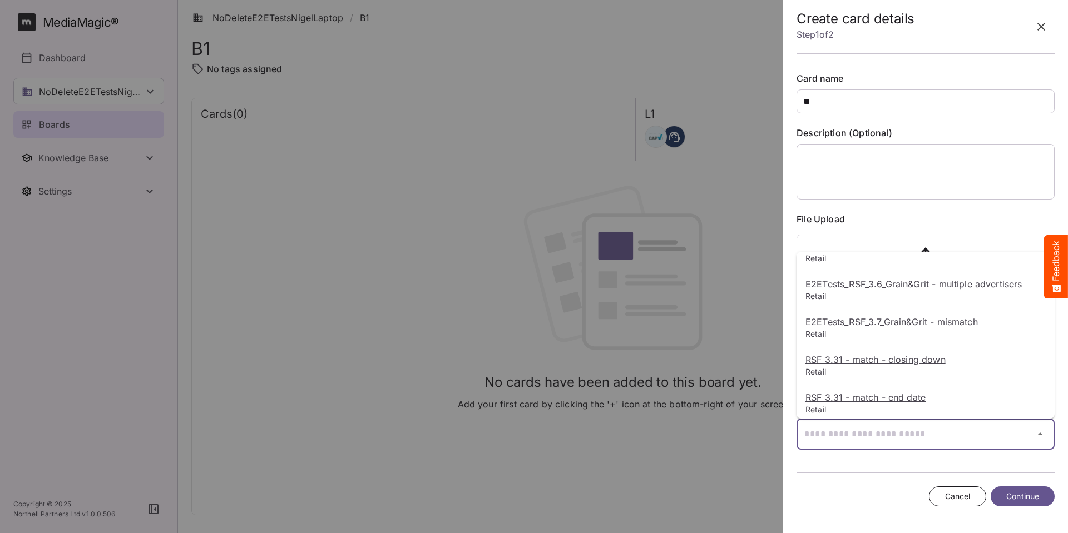
scroll to position [1920, 0]
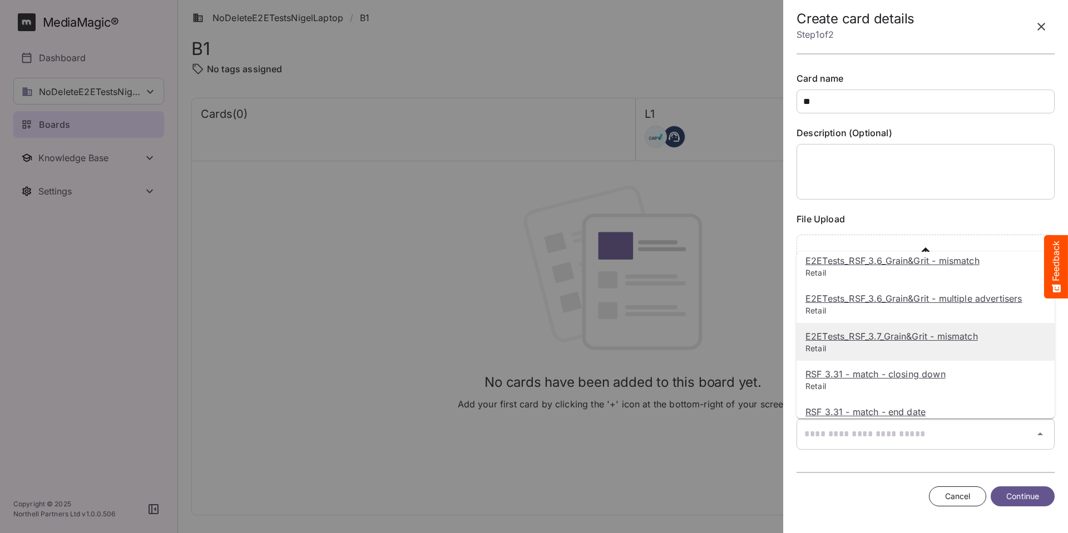
click at [918, 334] on u "E2ETests_RSF_3.7_Grain&Grit - mismatch" at bounding box center [891, 336] width 172 height 11
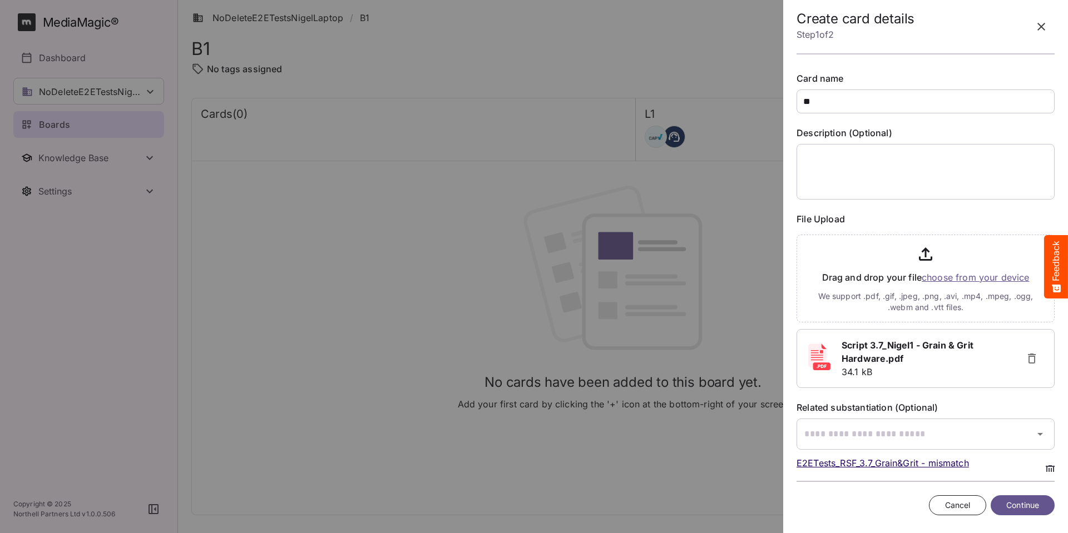
click at [1021, 506] on span "Continue" at bounding box center [1022, 506] width 33 height 14
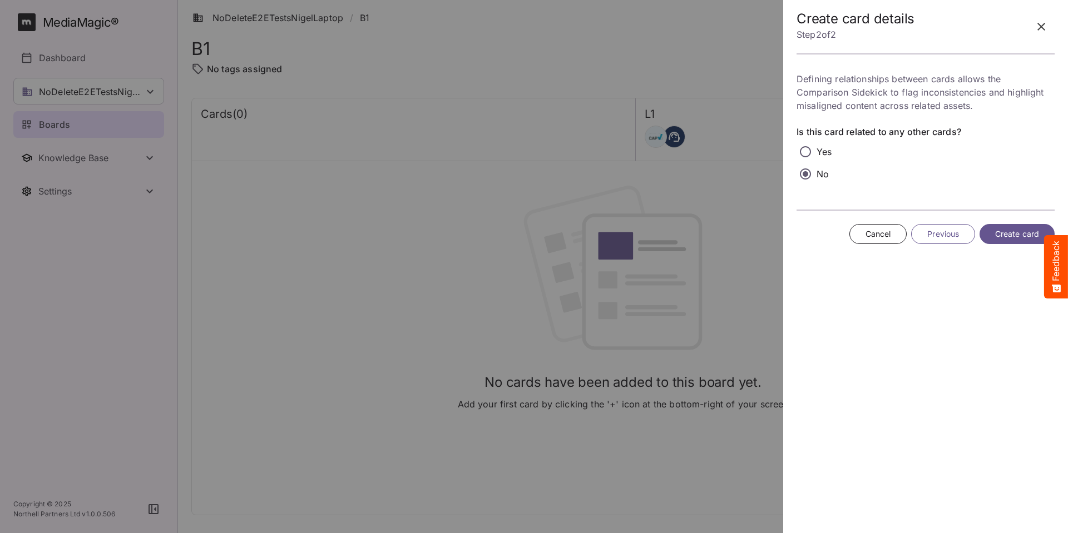
click at [1004, 237] on span "Create card" at bounding box center [1017, 234] width 44 height 14
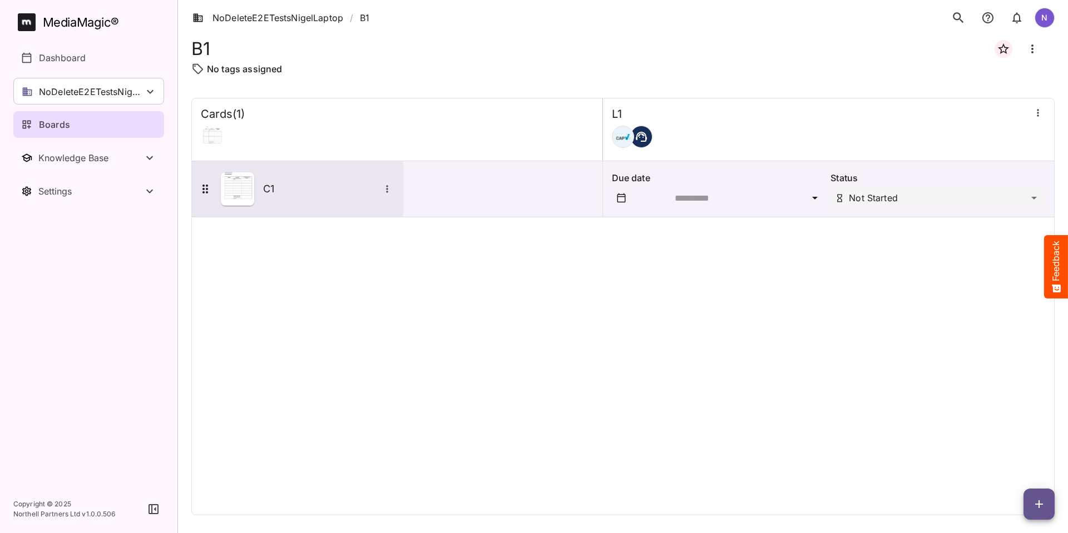
click at [265, 187] on h5 "C1" at bounding box center [321, 188] width 117 height 13
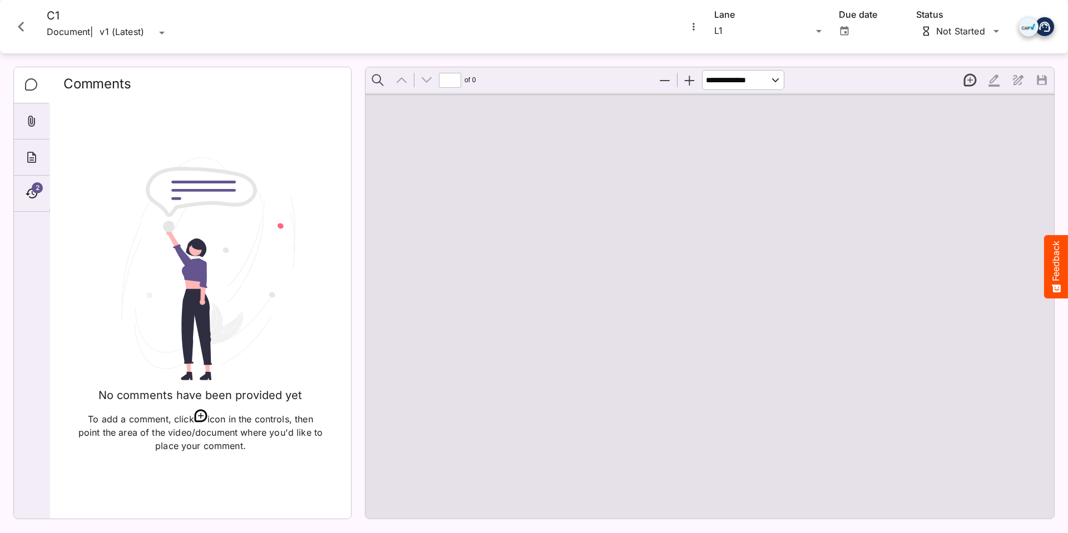
type input "*"
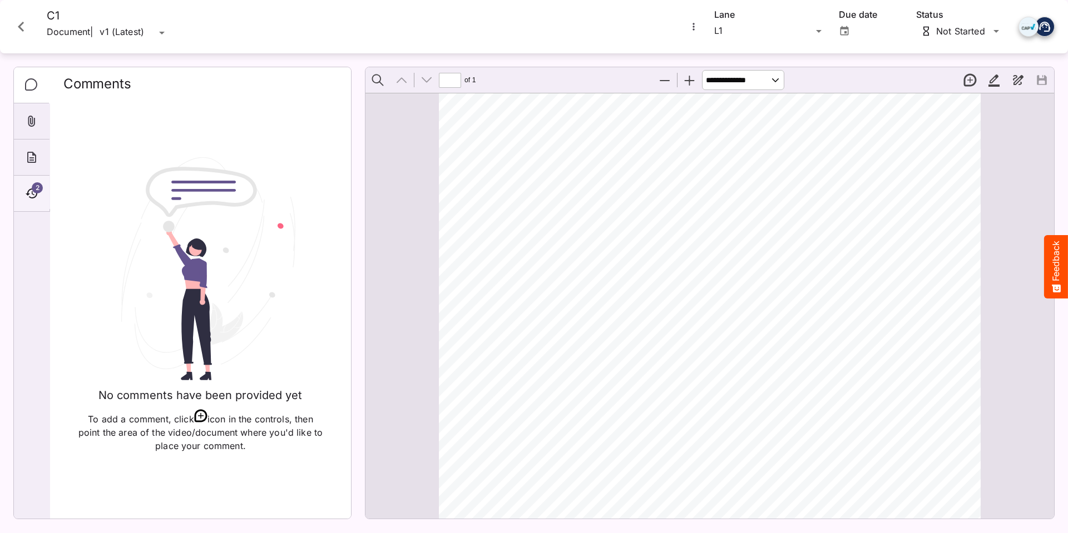
click at [27, 192] on icon "Timeline" at bounding box center [31, 193] width 13 height 13
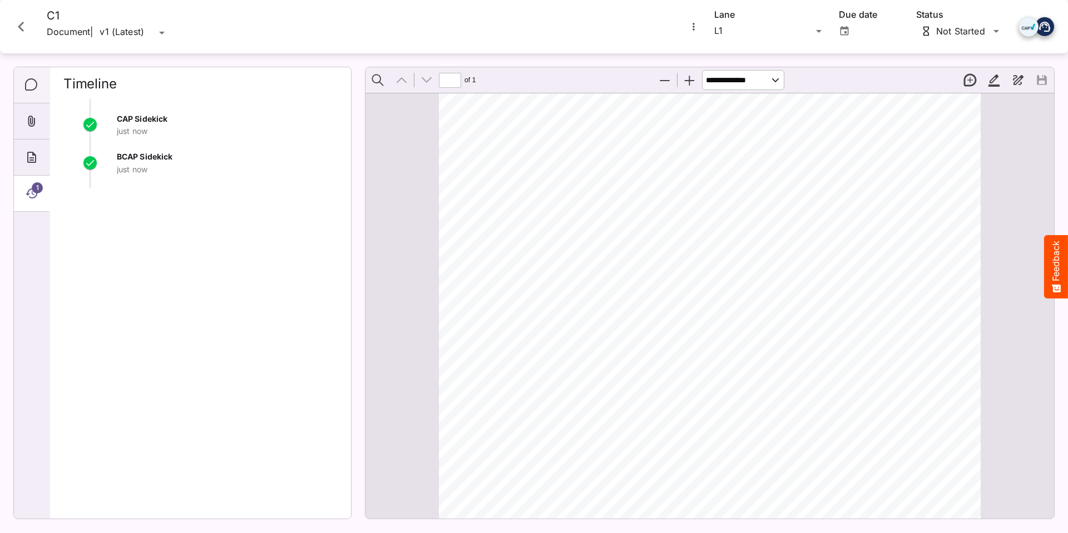
click at [40, 87] on div "Comments" at bounding box center [32, 85] width 36 height 36
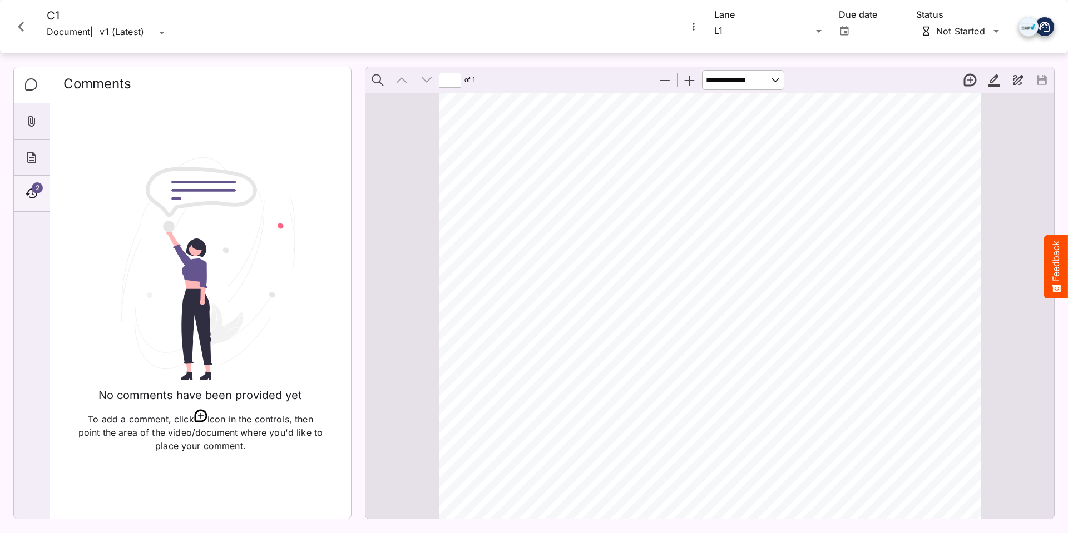
click at [26, 187] on icon "Timeline" at bounding box center [31, 193] width 13 height 13
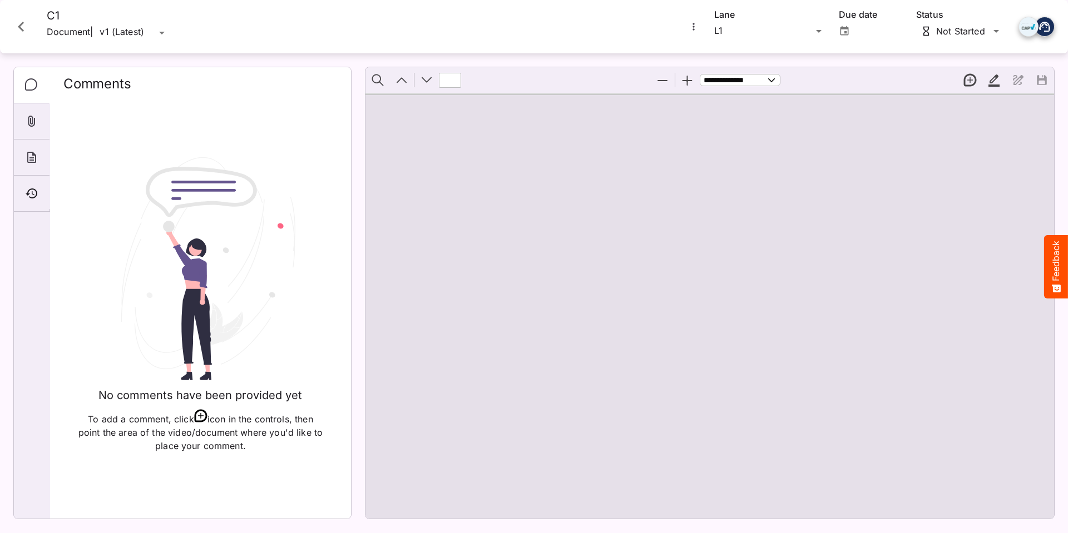
type input "*"
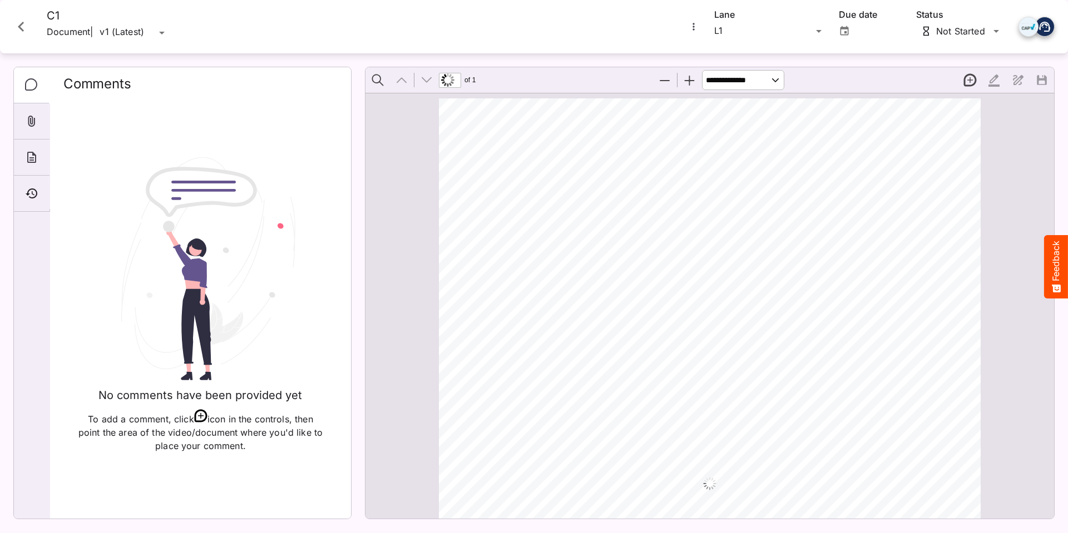
scroll to position [6, 0]
click at [29, 189] on icon "Timeline" at bounding box center [31, 193] width 13 height 13
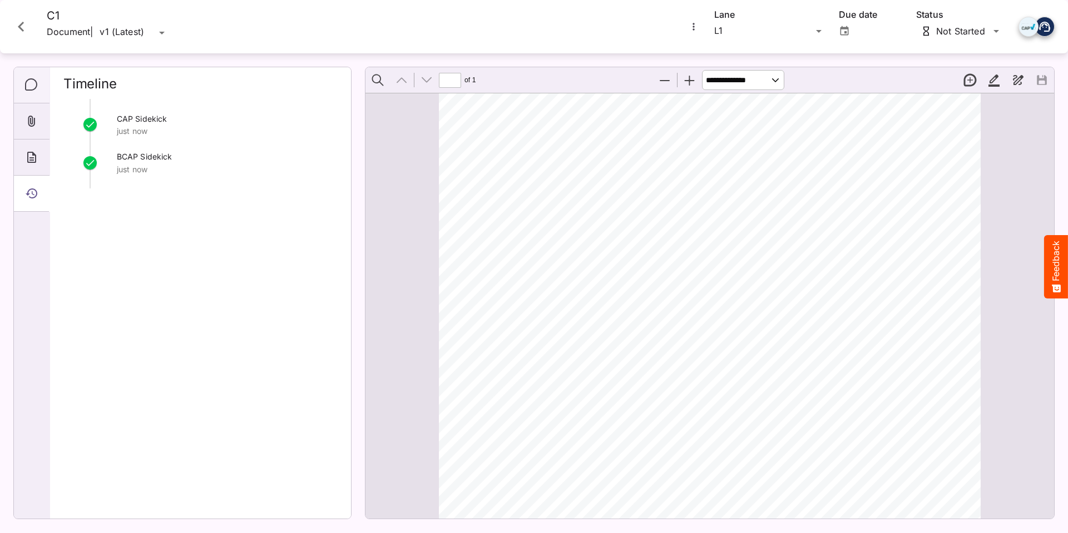
click at [34, 86] on icon "Comments" at bounding box center [31, 84] width 13 height 13
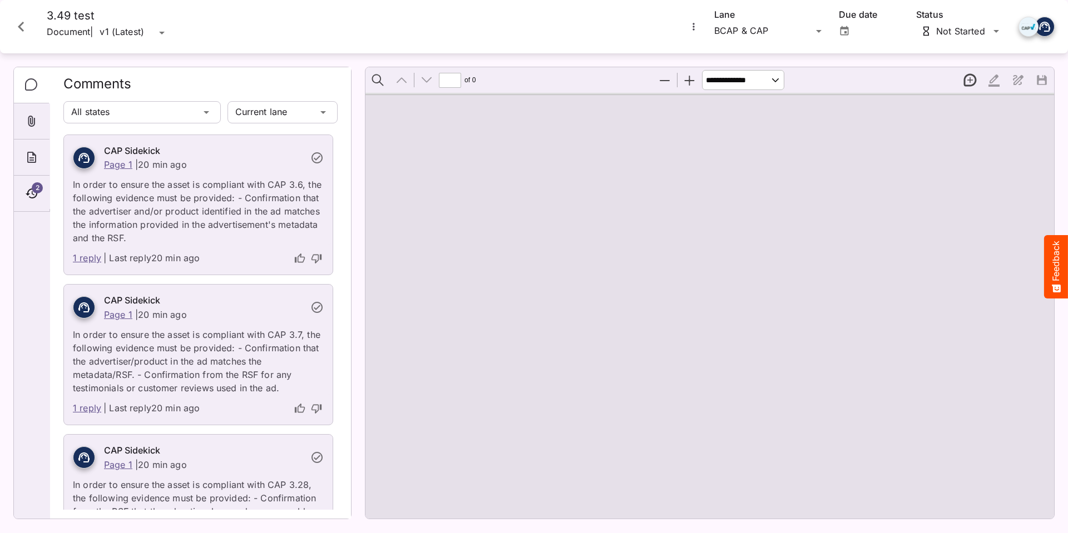
type input "*"
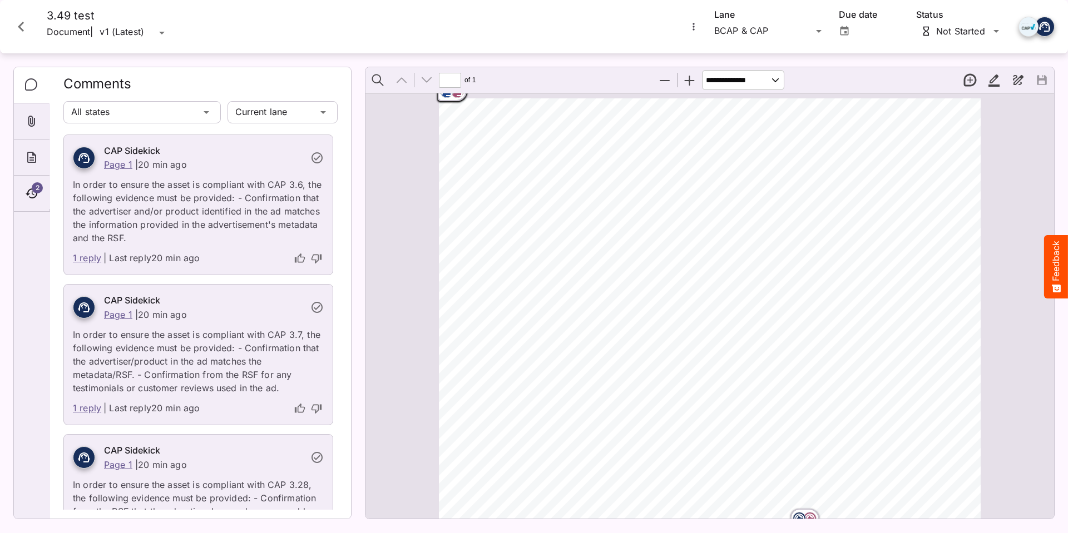
click at [87, 260] on link "1 reply" at bounding box center [87, 258] width 28 height 14
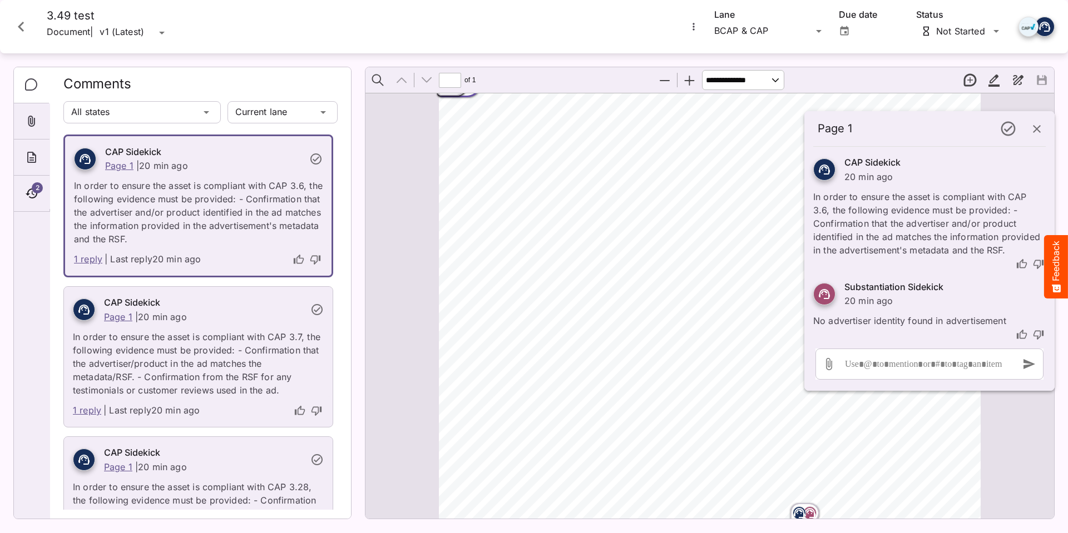
click at [86, 414] on link "1 reply" at bounding box center [87, 411] width 28 height 14
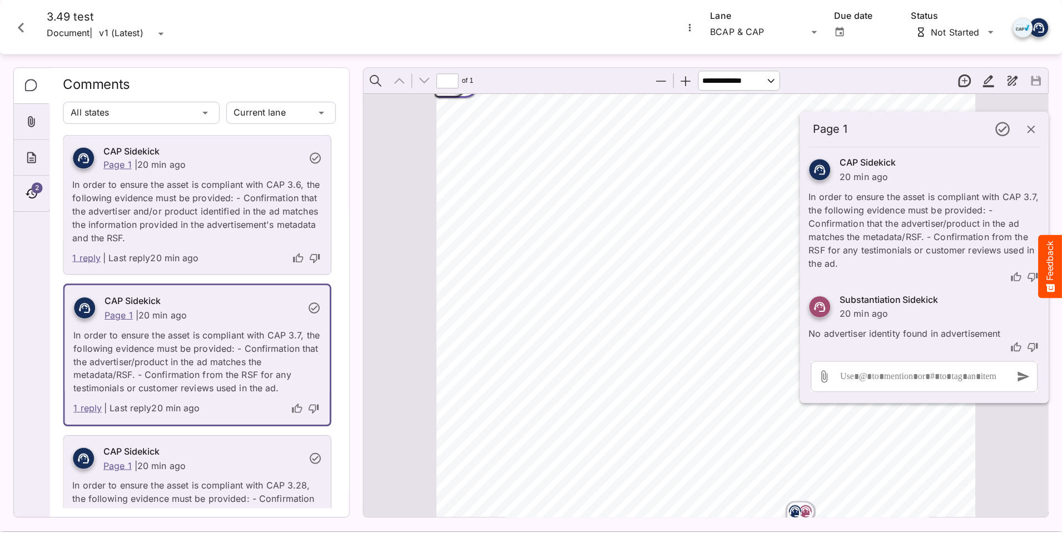
scroll to position [0, 0]
drag, startPoint x: 1040, startPoint y: 127, endPoint x: 1018, endPoint y: 127, distance: 22.2
click at [1040, 127] on icon "button" at bounding box center [1036, 128] width 13 height 13
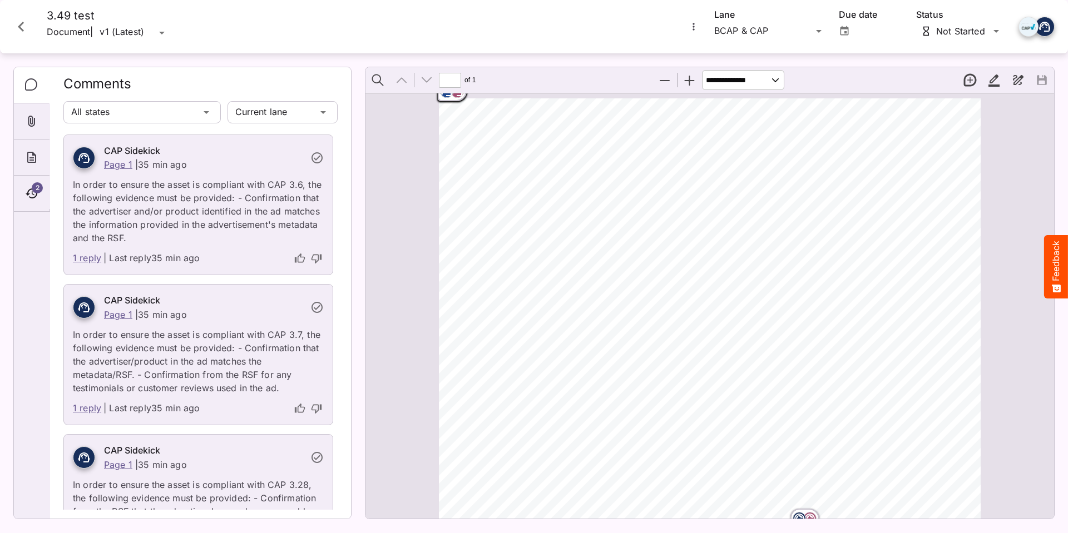
click at [16, 22] on icon "Close card" at bounding box center [21, 27] width 20 height 20
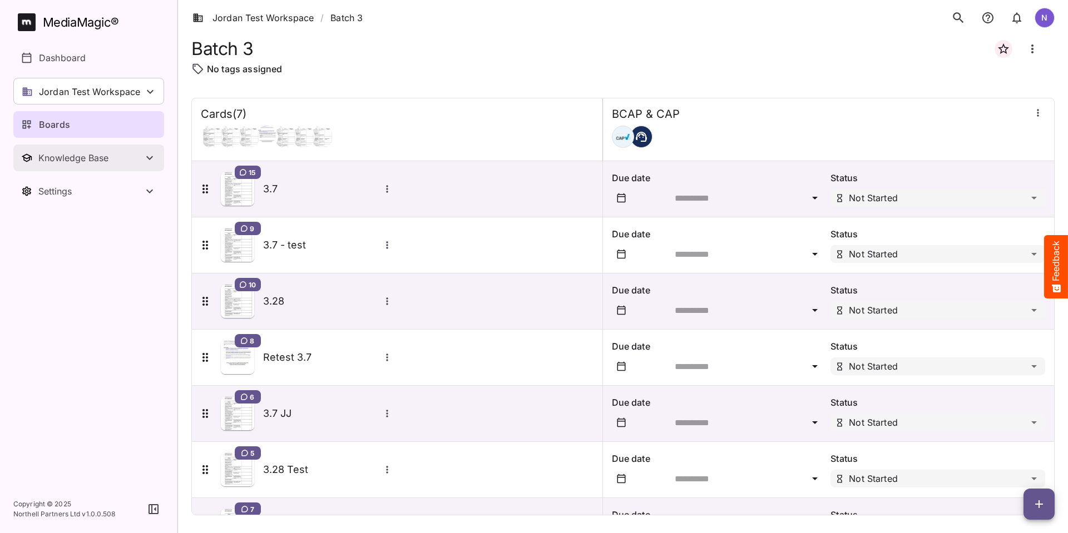
click at [39, 162] on div "Knowledge Base" at bounding box center [90, 157] width 105 height 11
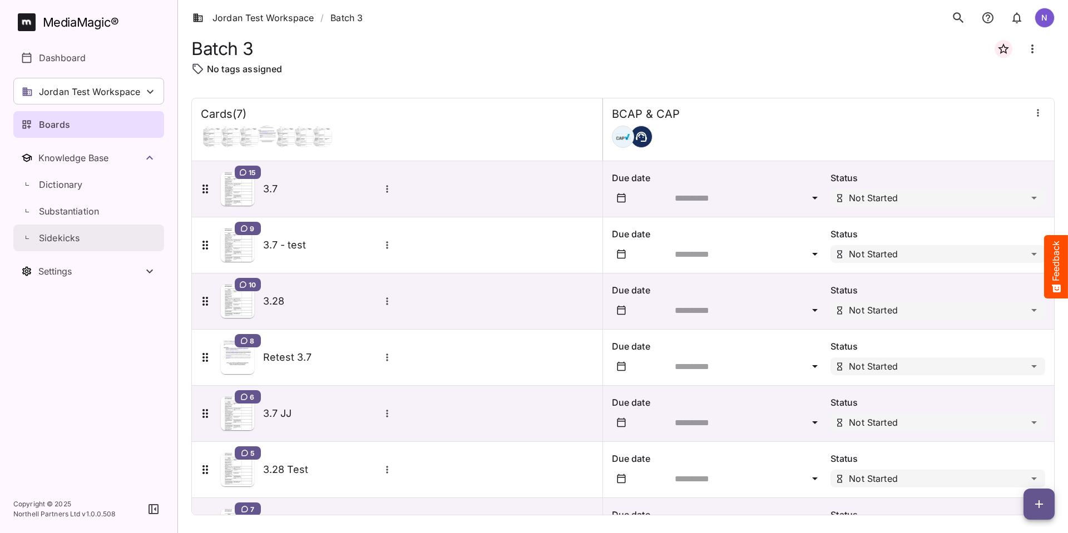
click at [53, 237] on p "Sidekicks" at bounding box center [59, 237] width 41 height 13
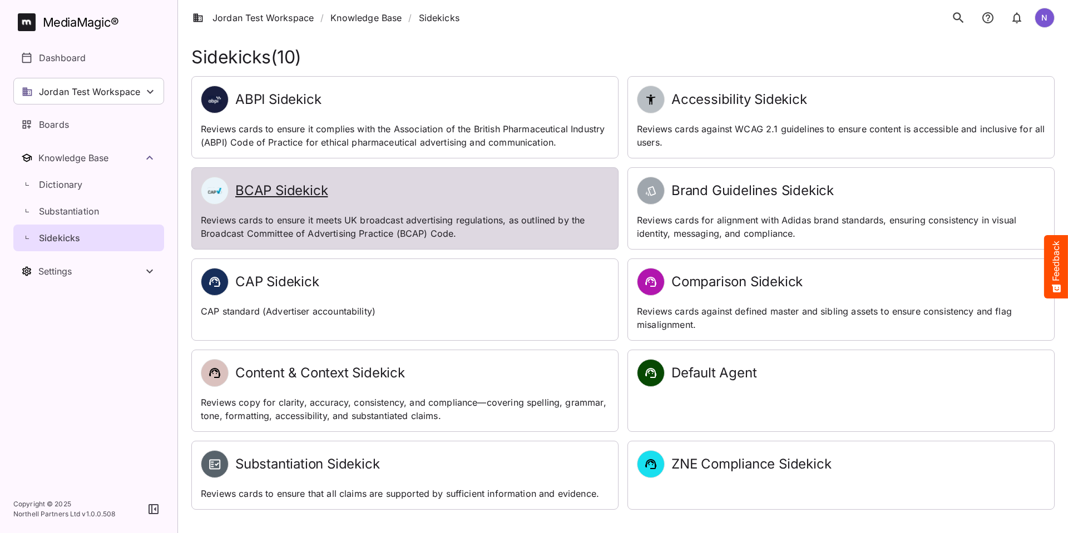
click at [284, 192] on h2 "BCAP Sidekick" at bounding box center [281, 191] width 92 height 16
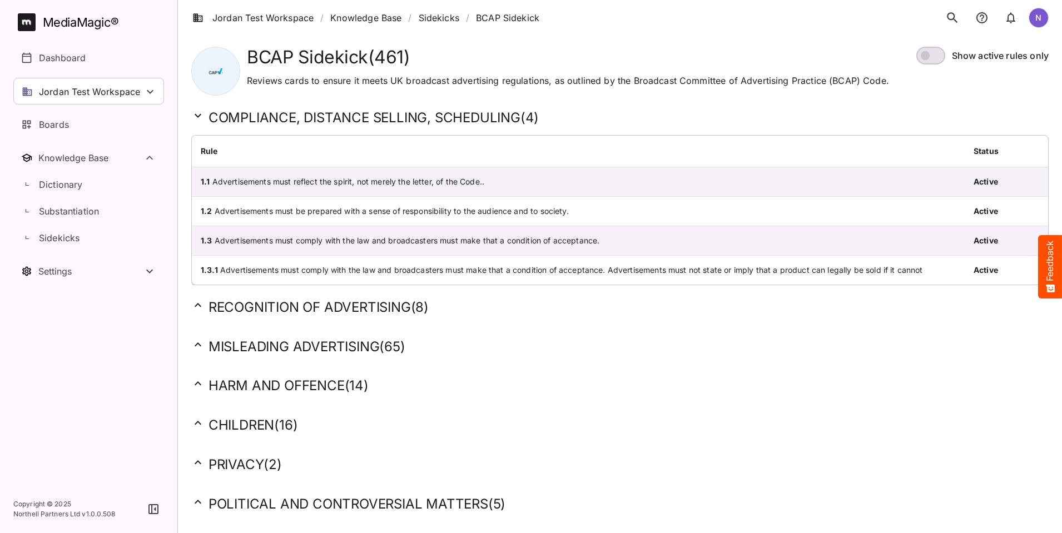
click at [201, 303] on icon at bounding box center [197, 305] width 13 height 13
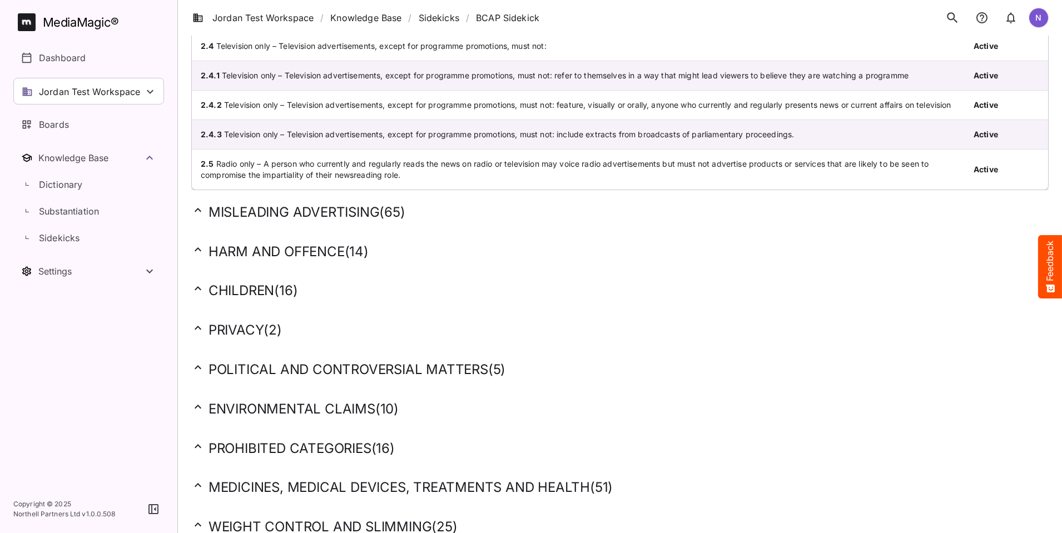
scroll to position [445, 0]
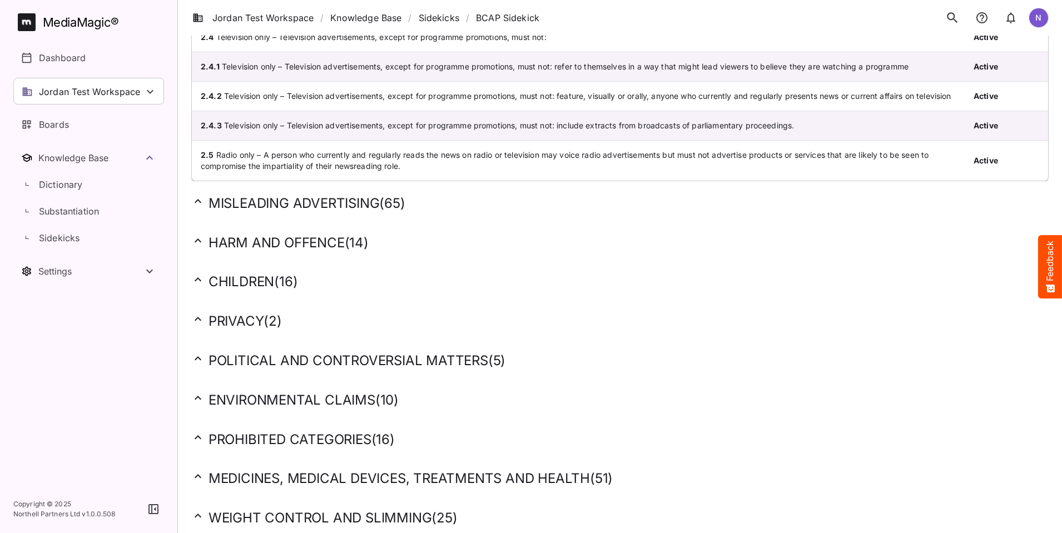
click at [204, 247] on icon at bounding box center [197, 240] width 13 height 13
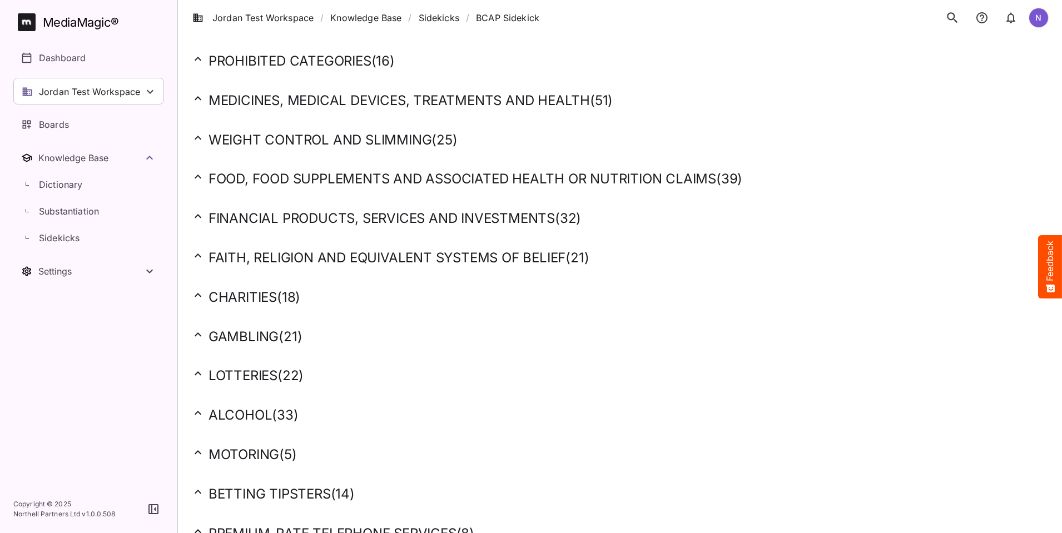
scroll to position [1390, 0]
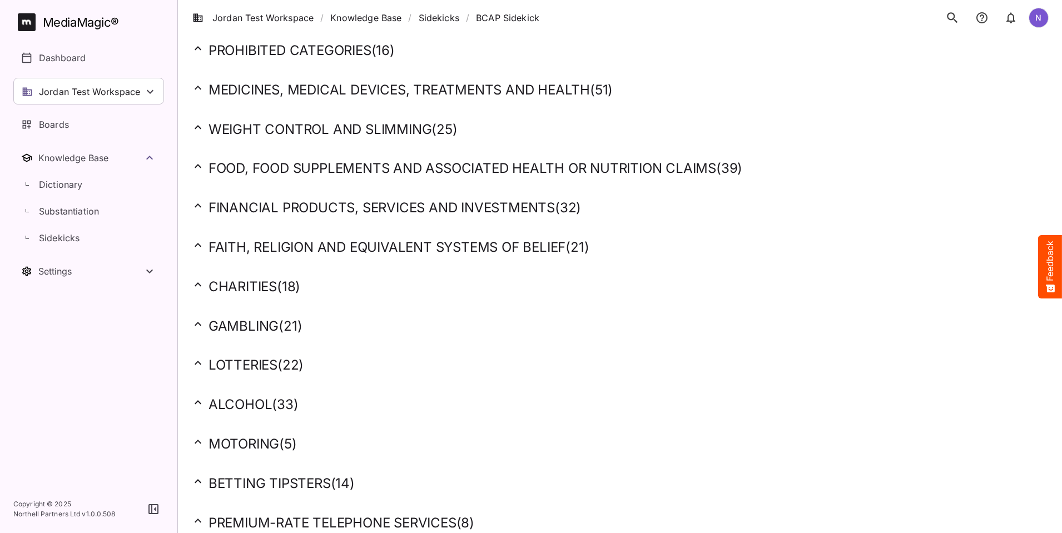
click at [202, 331] on icon at bounding box center [197, 324] width 13 height 13
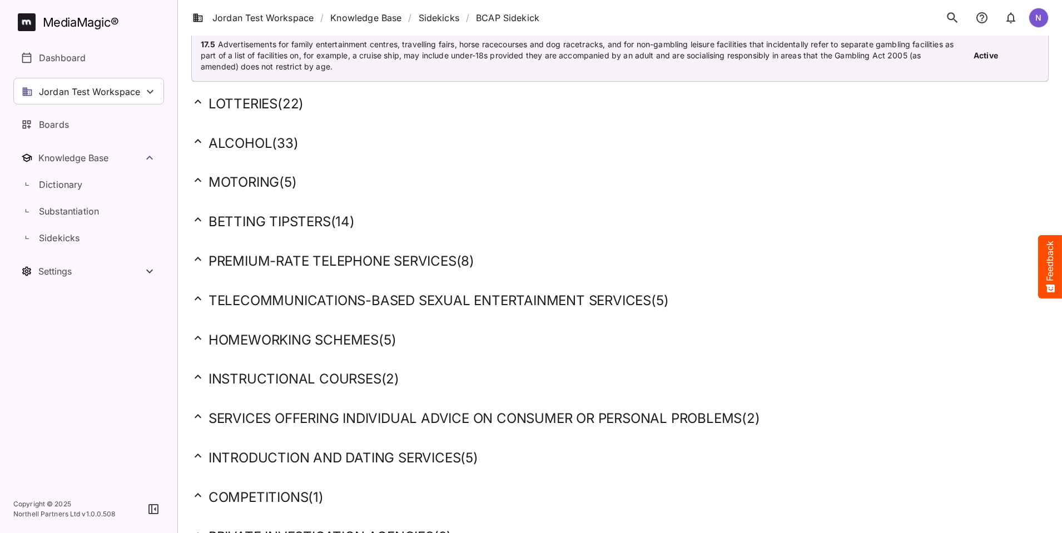
scroll to position [2514, 0]
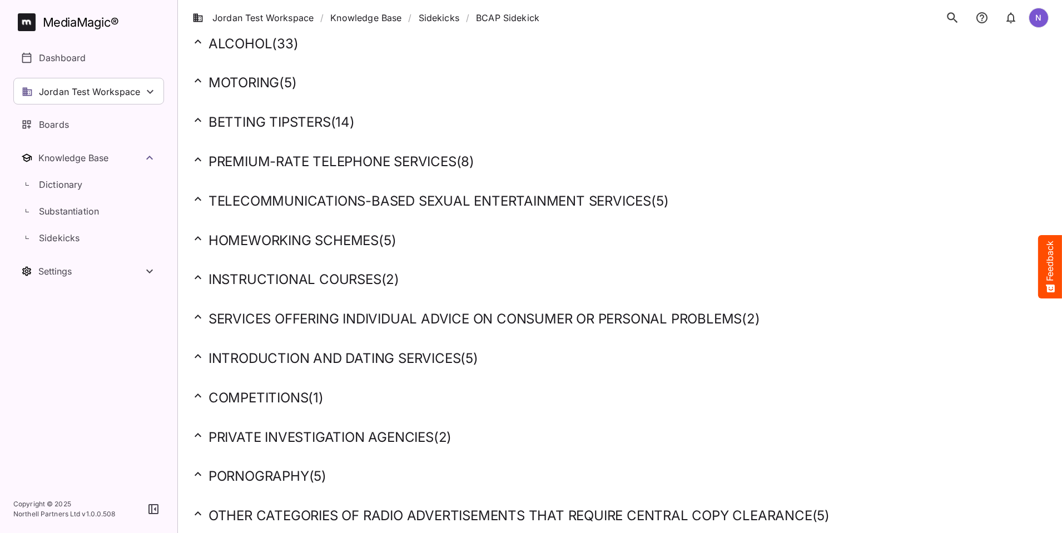
click at [197, 514] on icon at bounding box center [198, 514] width 7 height 4
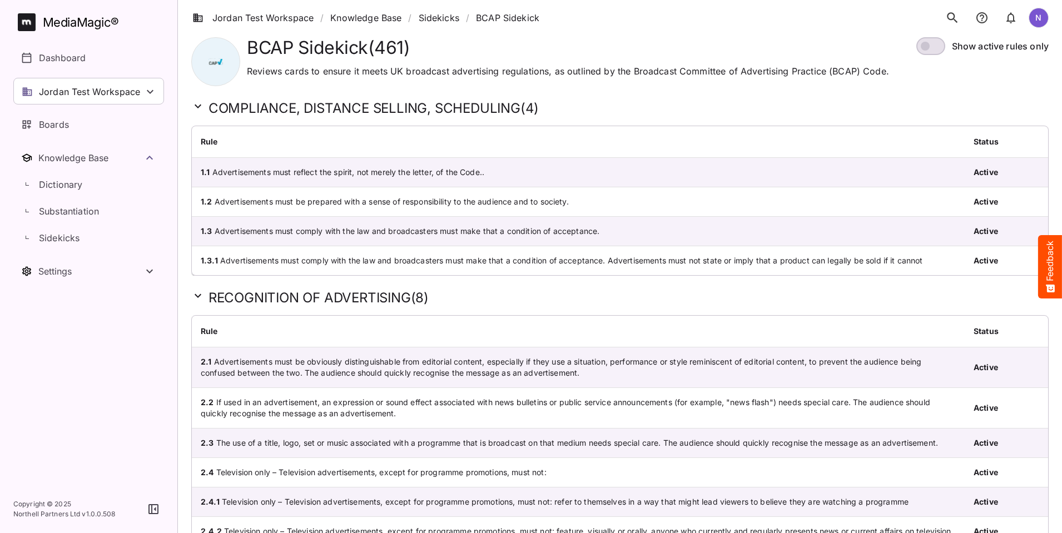
scroll to position [0, 0]
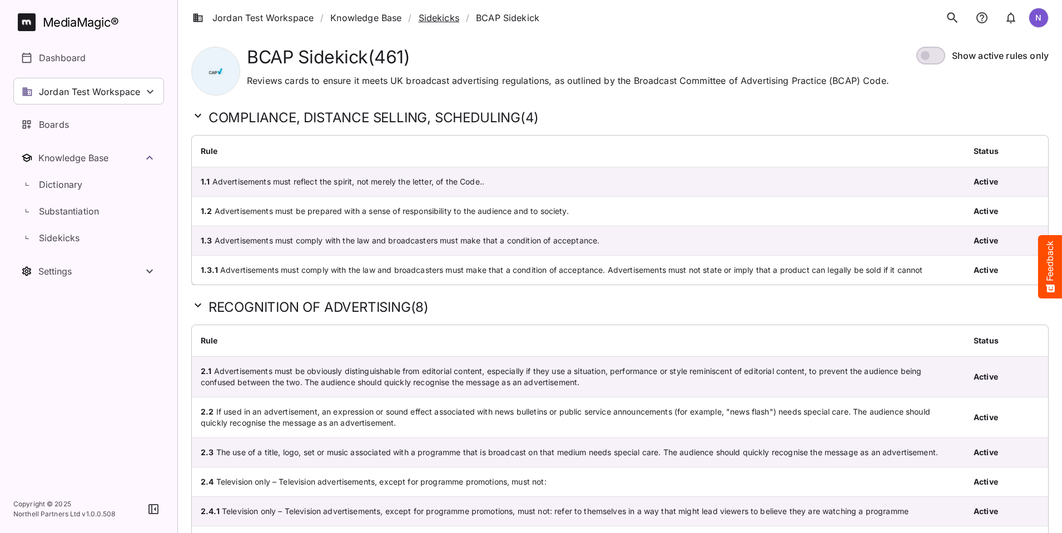
click at [437, 16] on link "Sidekicks" at bounding box center [439, 17] width 41 height 13
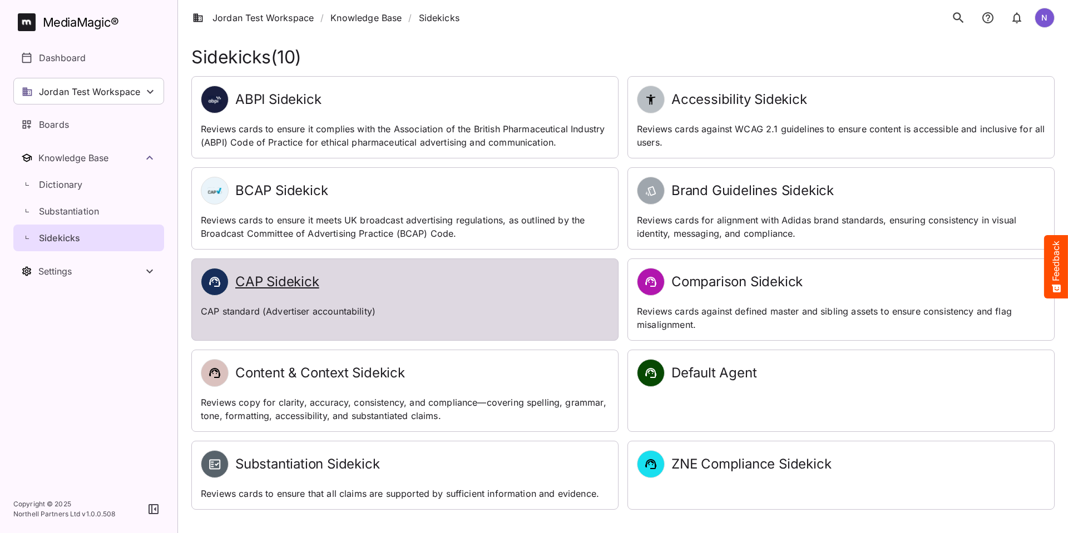
click at [274, 279] on h2 "CAP Sidekick" at bounding box center [277, 282] width 84 height 16
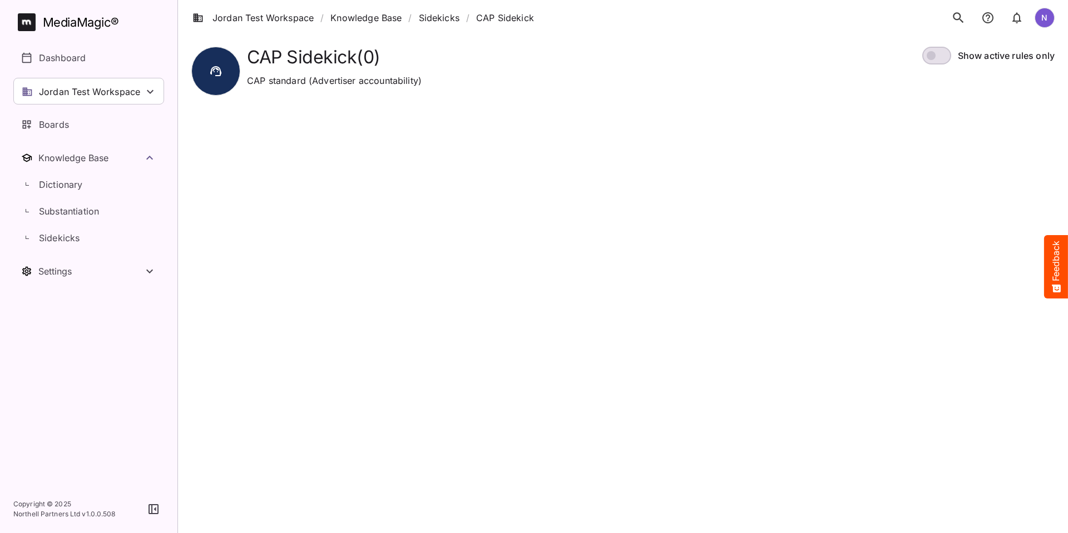
click at [940, 55] on span at bounding box center [936, 56] width 29 height 18
click at [928, 55] on span at bounding box center [936, 56] width 29 height 18
click at [438, 17] on link "Sidekicks" at bounding box center [439, 17] width 41 height 13
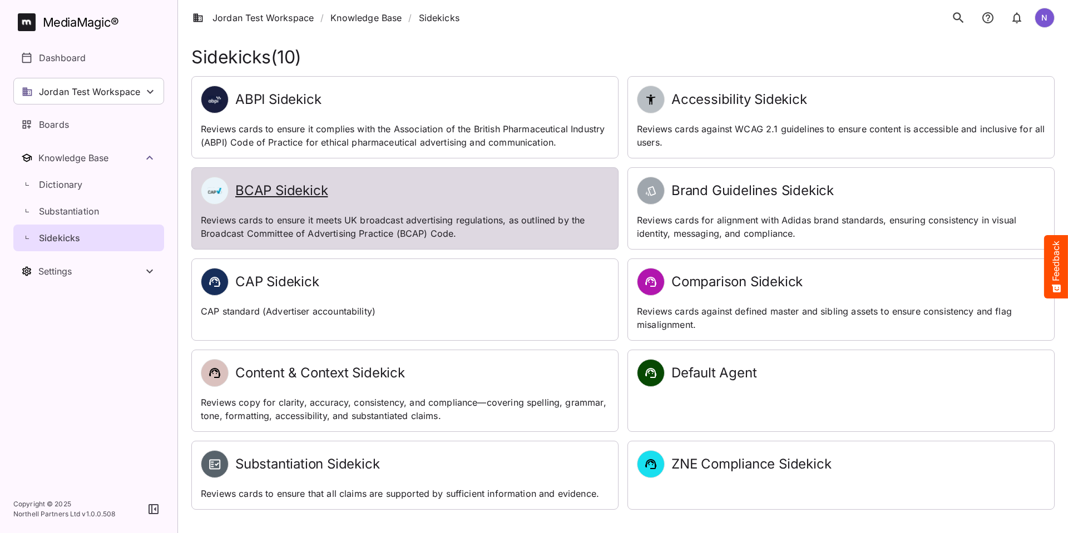
click at [295, 188] on h2 "BCAP Sidekick" at bounding box center [281, 191] width 92 height 16
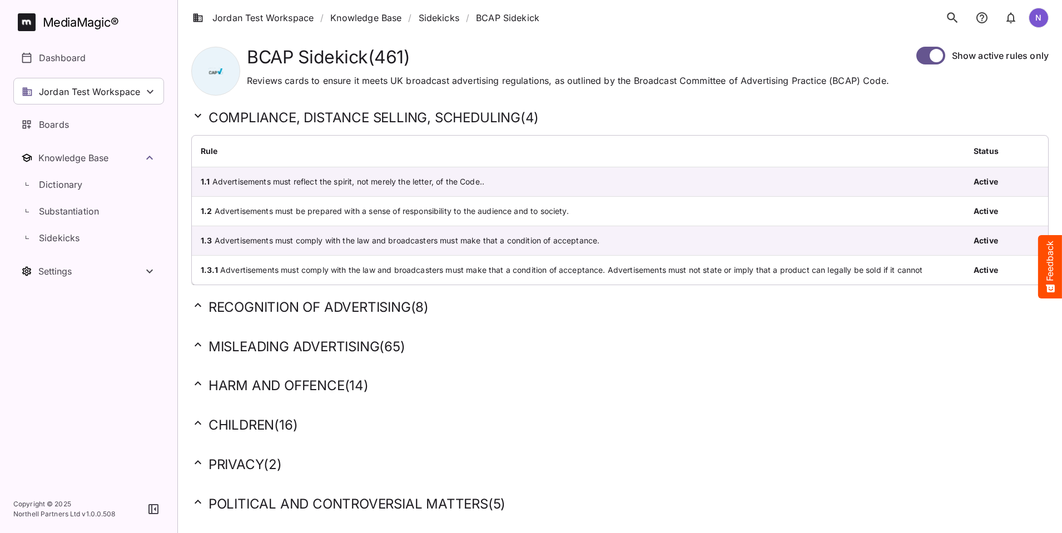
click at [927, 58] on span at bounding box center [931, 56] width 29 height 18
click at [923, 58] on span at bounding box center [931, 56] width 29 height 18
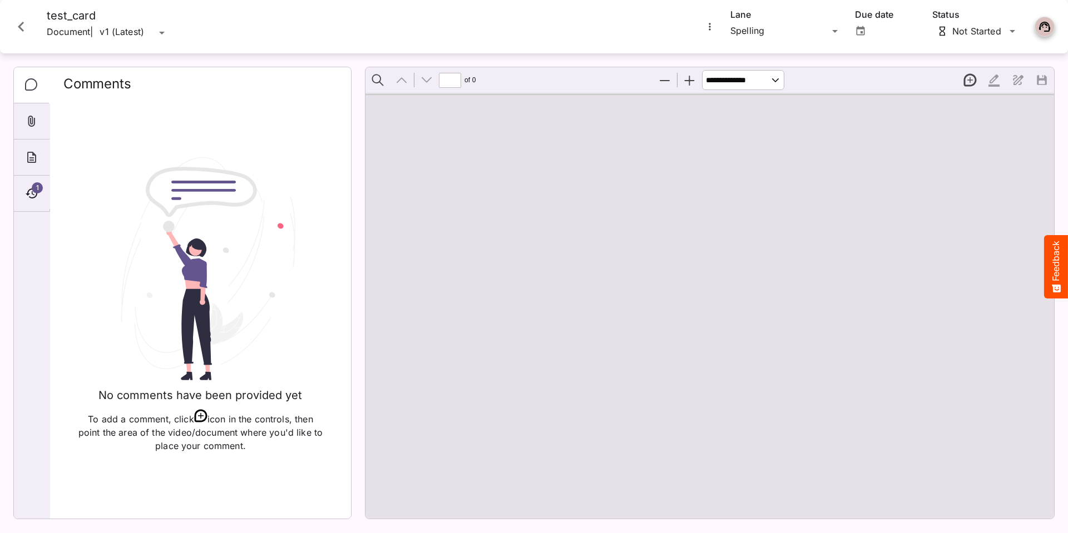
type input "*"
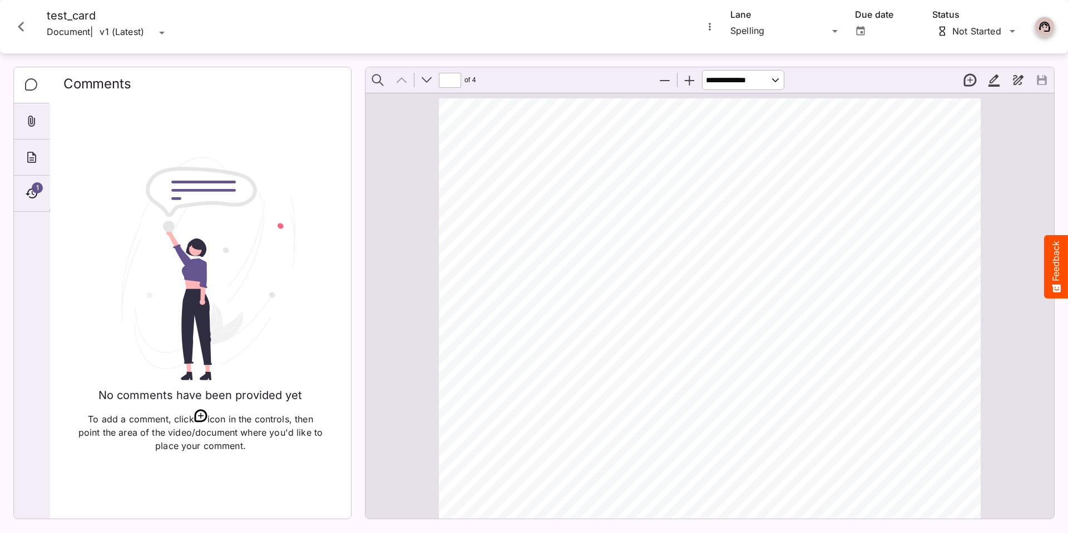
scroll to position [6, 0]
click at [31, 191] on icon "Timeline" at bounding box center [31, 193] width 13 height 13
